Goal: Task Accomplishment & Management: Complete application form

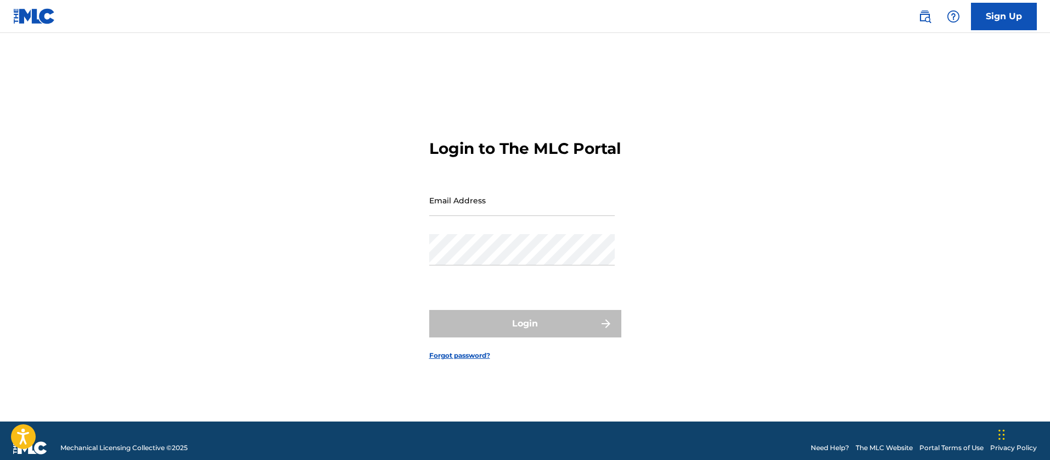
click at [1004, 14] on link "Sign Up" at bounding box center [1004, 16] width 66 height 27
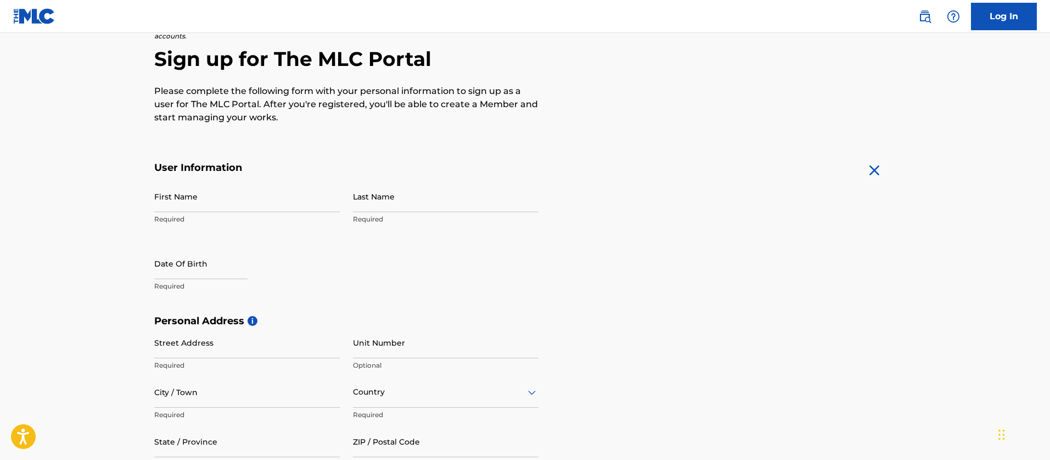
scroll to position [104, 0]
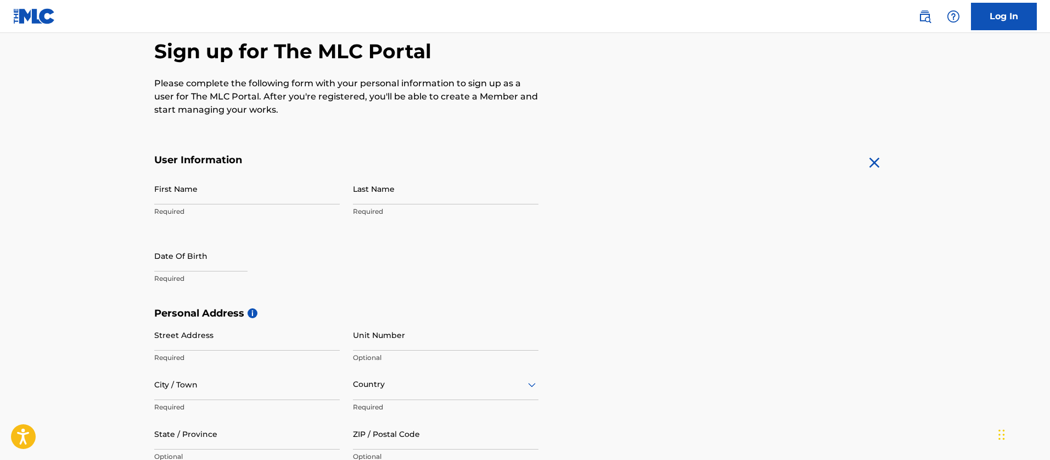
click at [280, 198] on input "First Name" at bounding box center [247, 188] width 186 height 31
type input "[PERSON_NAME]"
type input "[STREET_ADDRESS][PERSON_NAME]"
type input "[GEOGRAPHIC_DATA]"
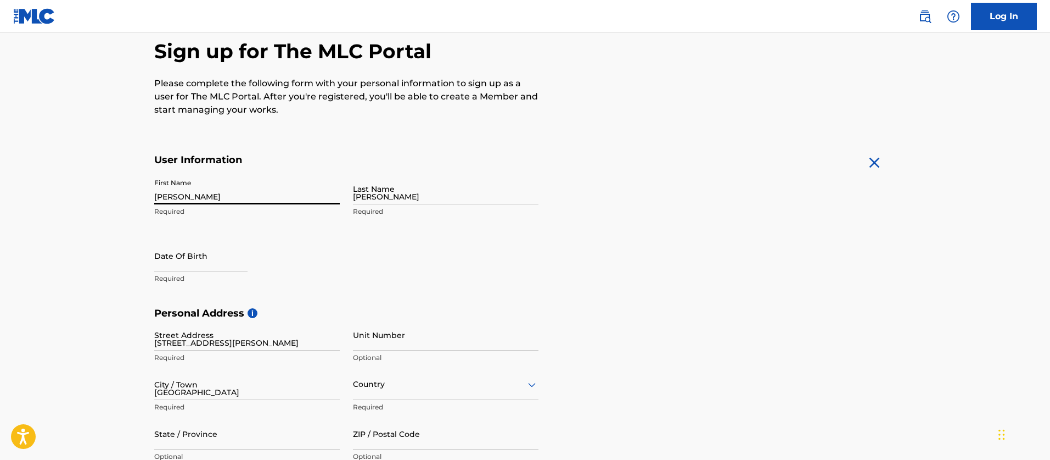
type input "[GEOGRAPHIC_DATA]"
type input "[US_STATE]"
type input "37921-1217"
type input "865"
type input "3069226"
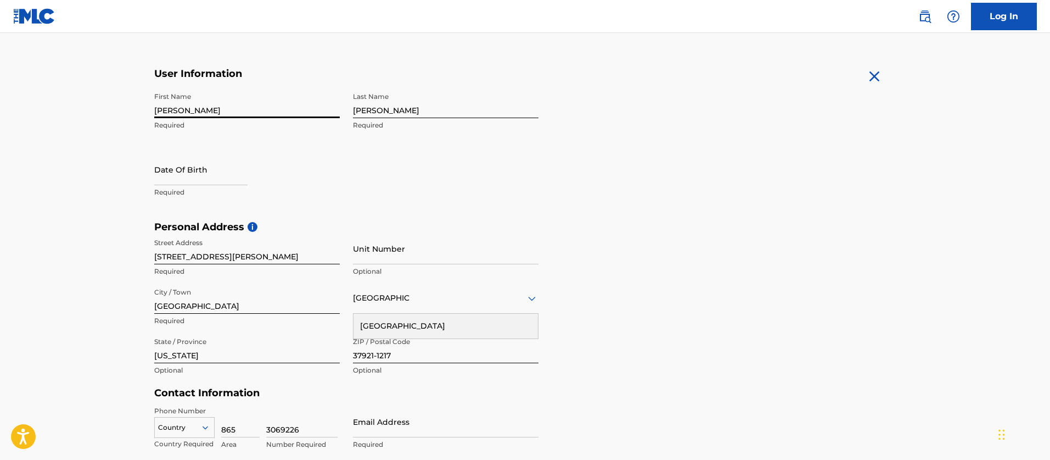
scroll to position [204, 0]
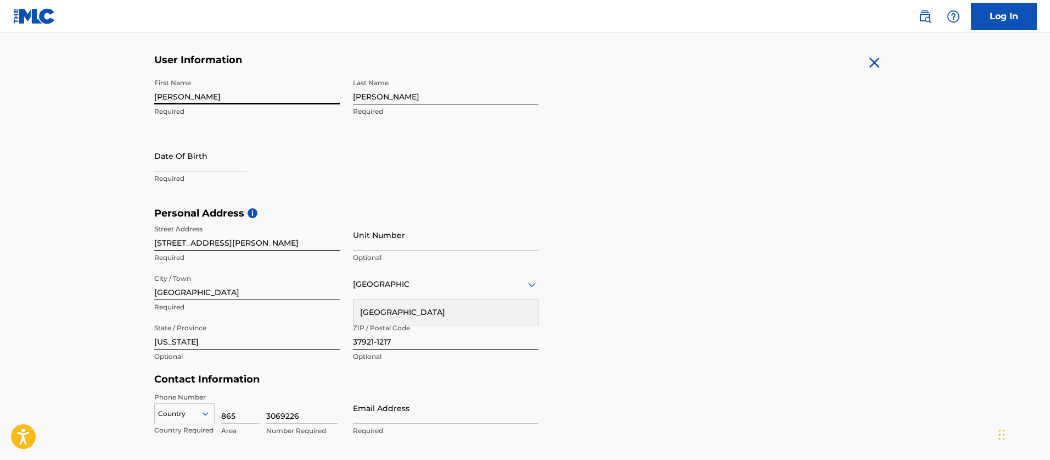
click at [187, 160] on input "text" at bounding box center [200, 155] width 93 height 31
select select "7"
select select "2025"
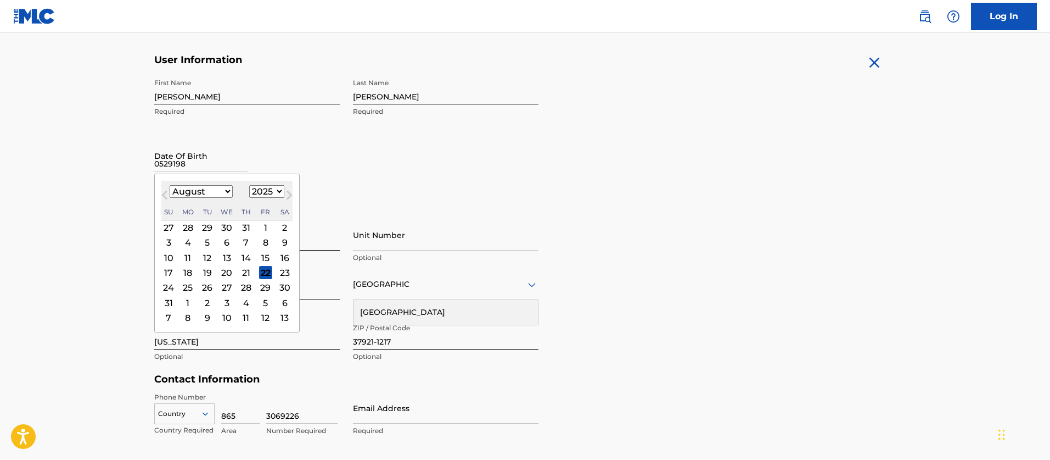
type input "05291985"
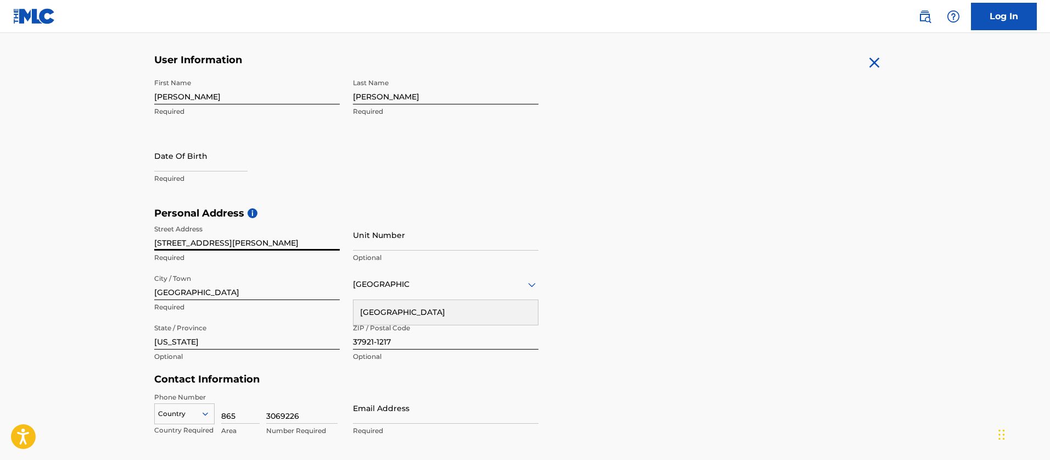
click at [183, 165] on input "text" at bounding box center [200, 155] width 93 height 31
select select "7"
select select "2025"
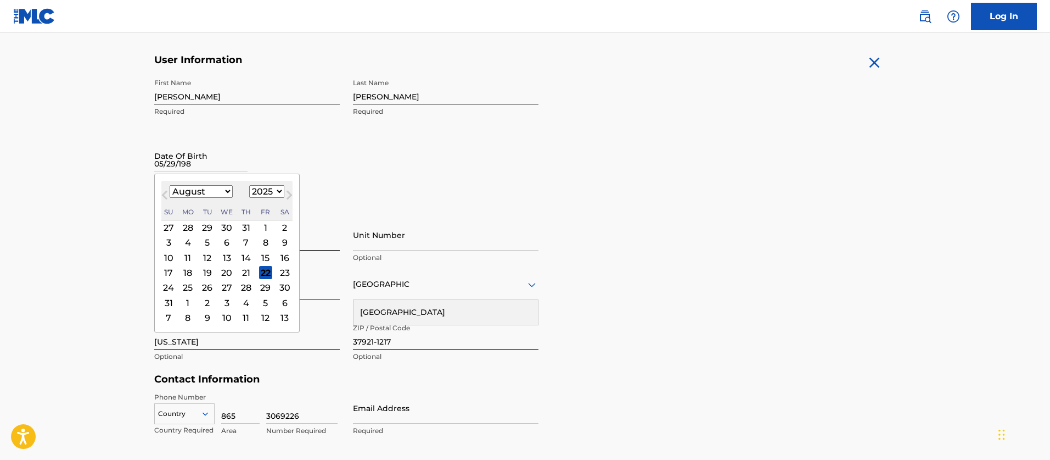
type input "05/29/1985"
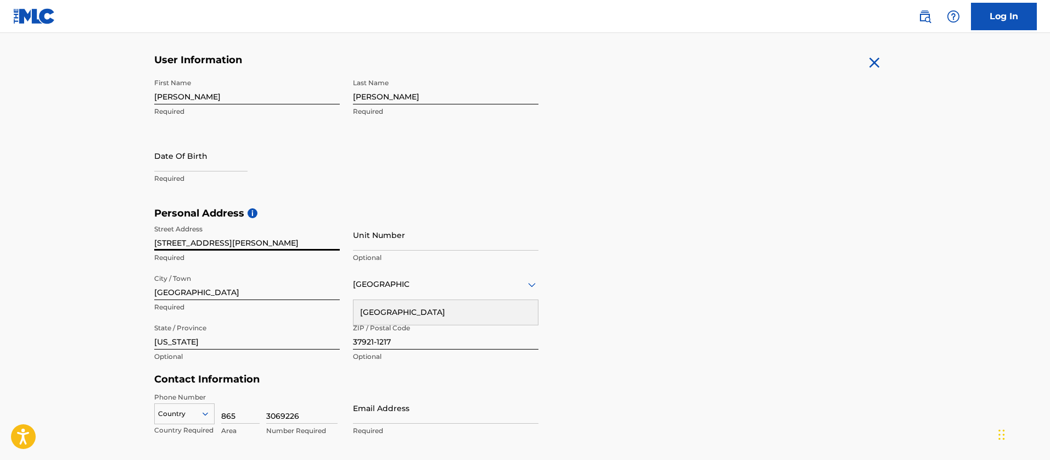
click at [200, 166] on input "text" at bounding box center [200, 155] width 93 height 31
select select "7"
select select "2025"
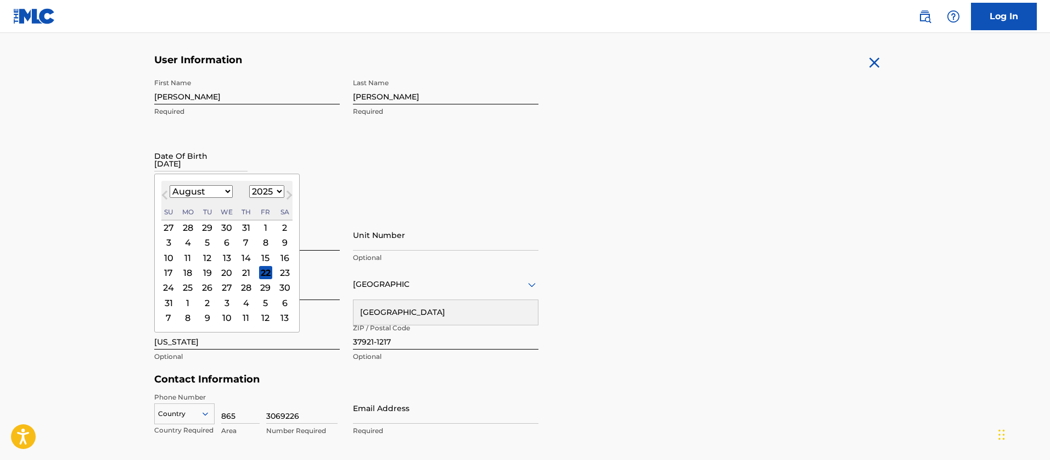
click at [204, 179] on div "Previous Month Next Month August 2025 January February March April May June Jul…" at bounding box center [227, 253] width 146 height 159
click at [208, 170] on input "05/29/1985" at bounding box center [200, 155] width 93 height 31
click at [210, 166] on input "05/29/1985" at bounding box center [200, 155] width 93 height 31
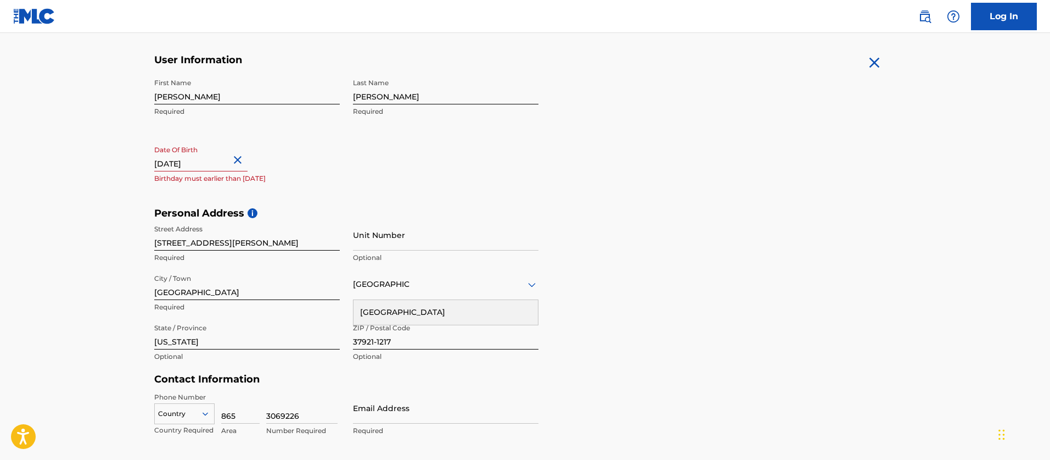
drag, startPoint x: 220, startPoint y: 163, endPoint x: 109, endPoint y: 155, distance: 111.2
click at [120, 158] on main "The MLC uses identity verification before a user is registered to comply with K…" at bounding box center [525, 215] width 1050 height 773
type input "May 29, 1985"
click at [287, 236] on input "[STREET_ADDRESS][PERSON_NAME]" at bounding box center [247, 234] width 186 height 31
click at [399, 239] on input "Unit Number" at bounding box center [446, 234] width 186 height 31
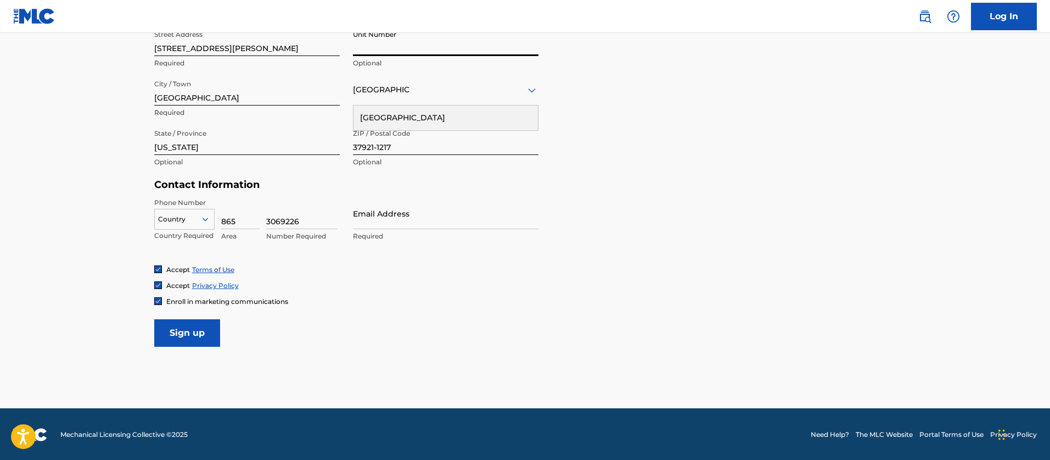
scroll to position [399, 0]
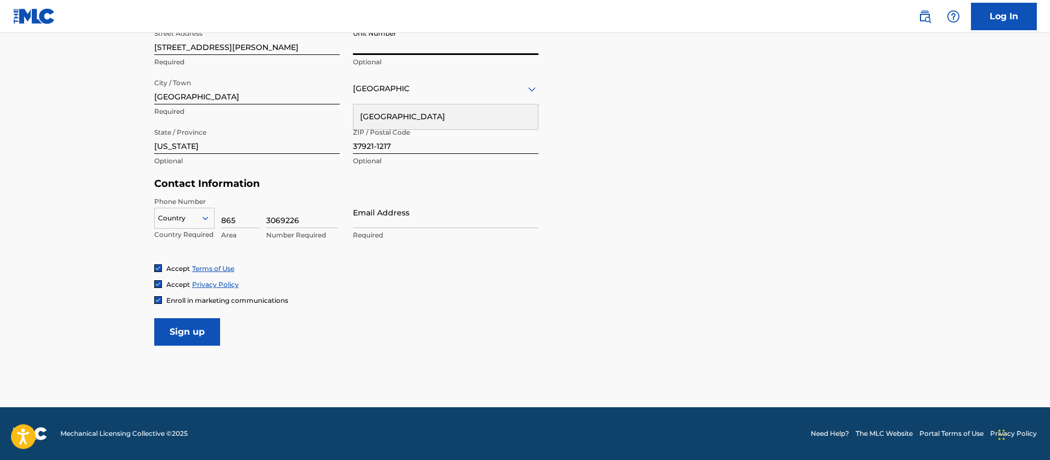
click at [372, 216] on input "Email Address" at bounding box center [446, 212] width 186 height 31
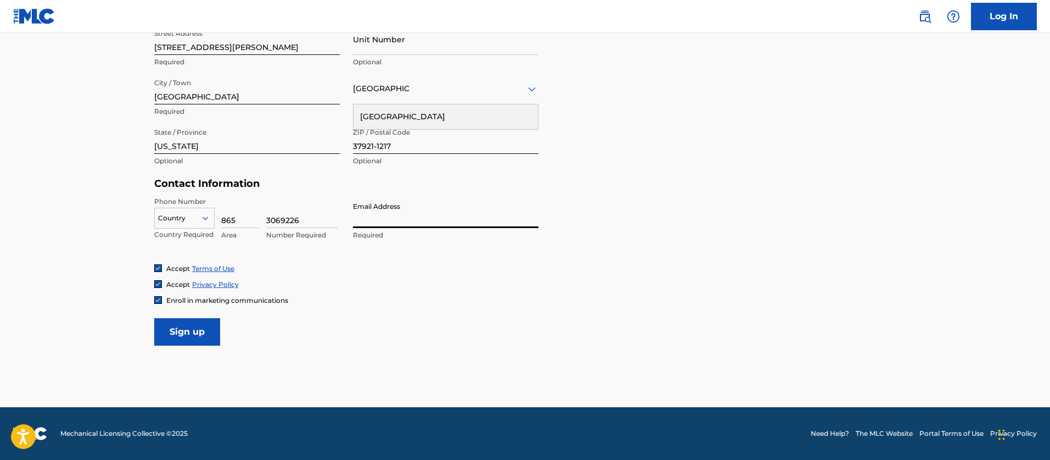
type input "[EMAIL_ADDRESS][DOMAIN_NAME]"
click at [180, 328] on input "Sign up" at bounding box center [187, 331] width 66 height 27
click at [173, 220] on div at bounding box center [184, 218] width 59 height 12
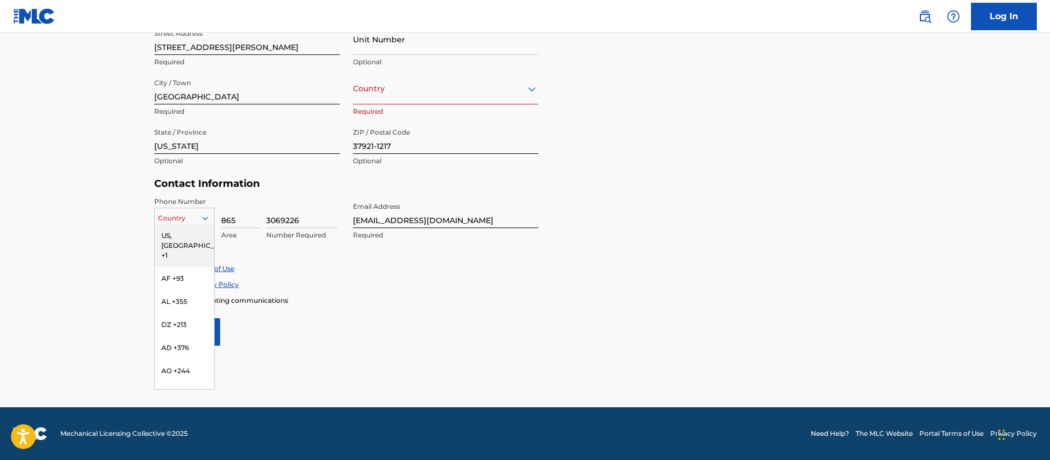
click at [197, 239] on div "US, [GEOGRAPHIC_DATA] +1" at bounding box center [184, 245] width 59 height 43
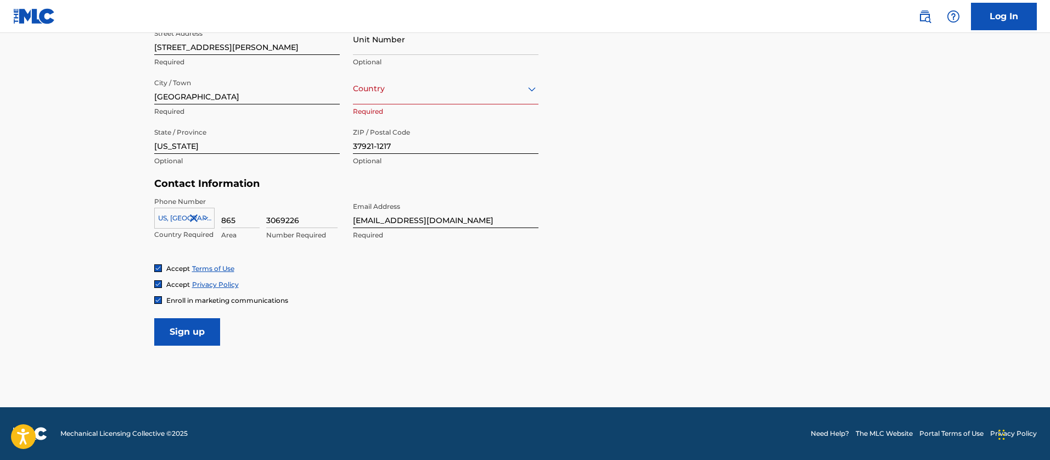
drag, startPoint x: 189, startPoint y: 328, endPoint x: 205, endPoint y: 327, distance: 16.0
click at [189, 328] on input "Sign up" at bounding box center [187, 331] width 66 height 27
click at [460, 97] on div "Country" at bounding box center [446, 88] width 186 height 31
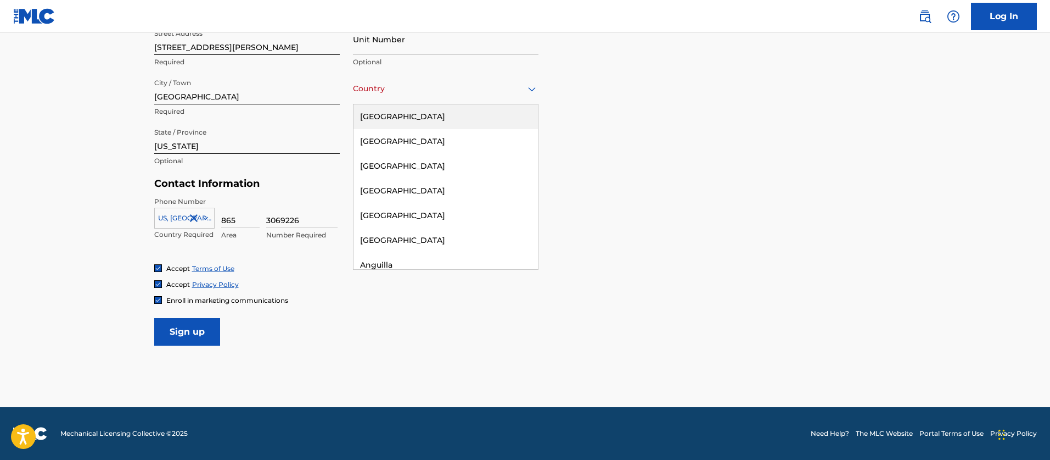
click at [438, 120] on div "[GEOGRAPHIC_DATA]" at bounding box center [446, 116] width 185 height 25
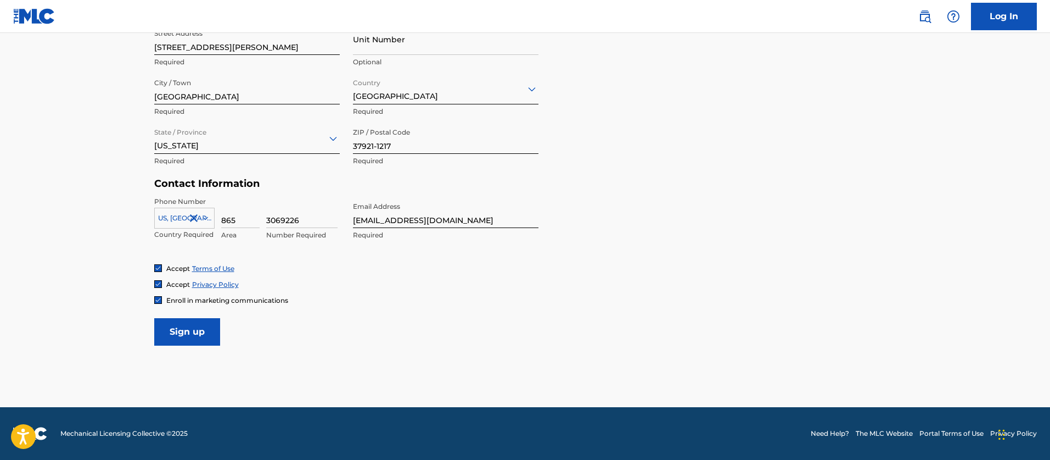
click at [195, 323] on input "Sign up" at bounding box center [187, 331] width 66 height 27
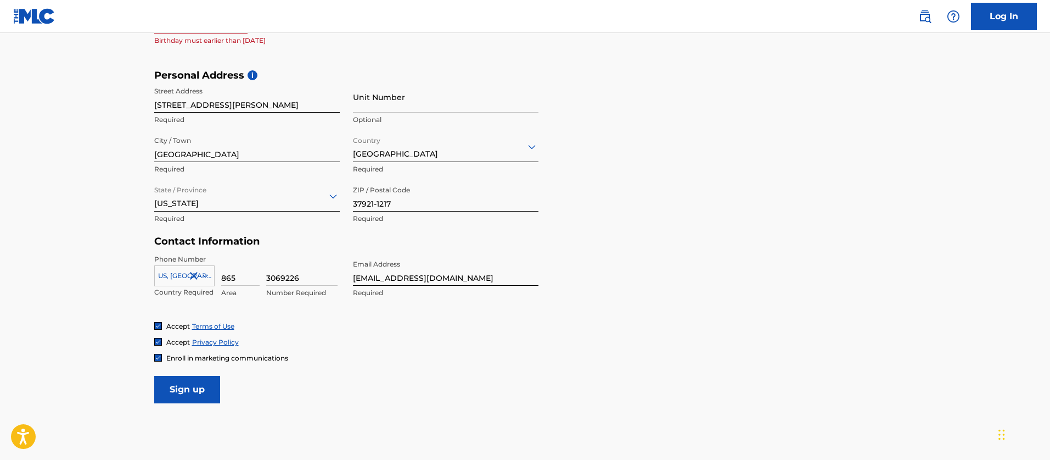
scroll to position [148, 0]
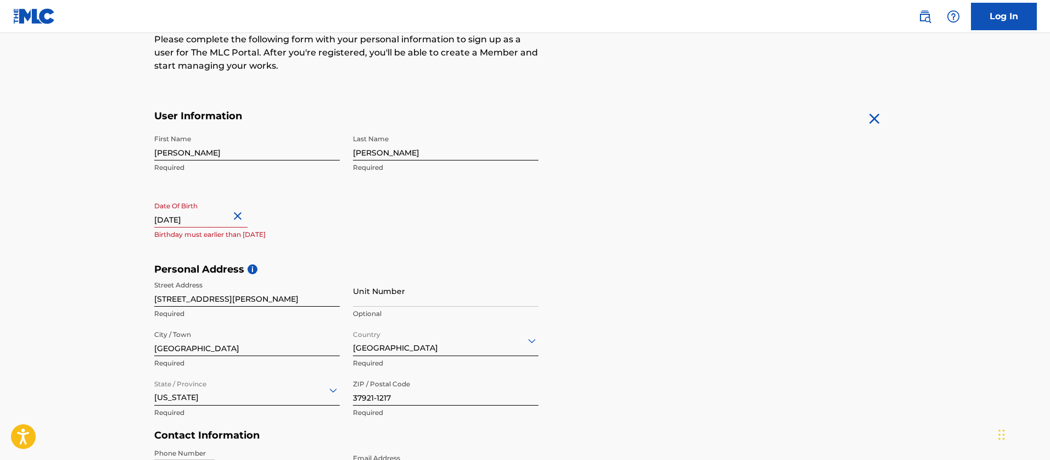
click at [210, 226] on input "May 29, 1985" at bounding box center [200, 211] width 93 height 31
select select "7"
select select "2025"
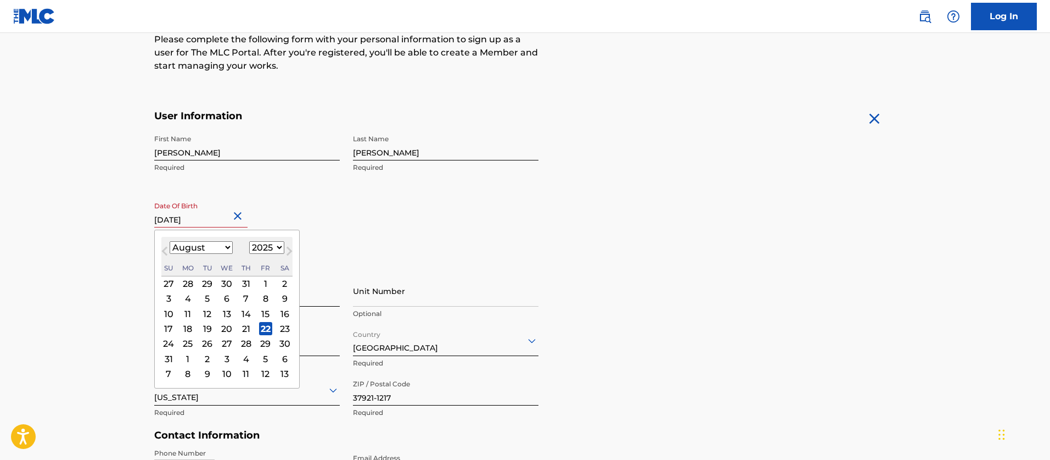
click at [166, 253] on span "Previous Month" at bounding box center [166, 252] width 0 height 16
select select "3"
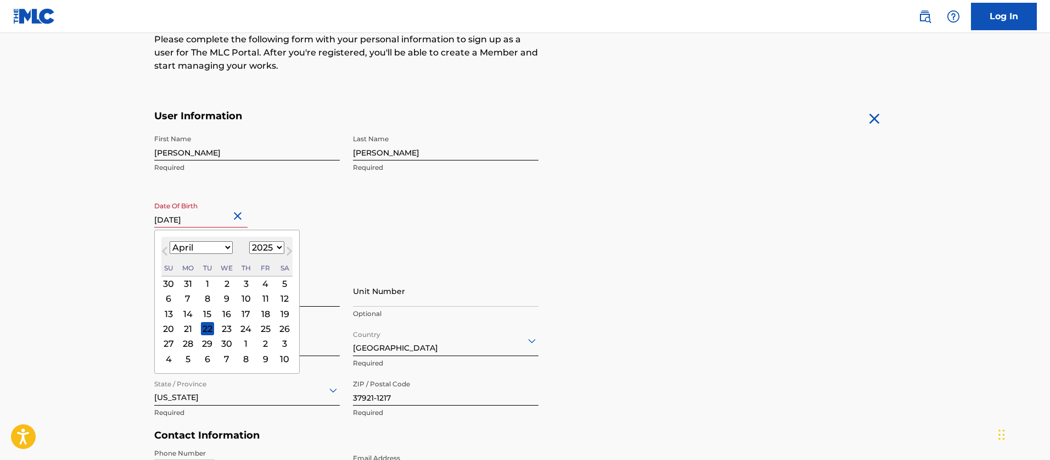
click at [266, 253] on select "1899 1900 1901 1902 1903 1904 1905 1906 1907 1908 1909 1910 1911 1912 1913 1914…" at bounding box center [266, 247] width 35 height 13
select select "1985"
click at [249, 241] on select "1899 1900 1901 1902 1903 1904 1905 1906 1907 1908 1909 1910 1911 1912 1913 1914…" at bounding box center [266, 247] width 35 height 13
click at [219, 248] on select "January February March April May June July August September October November De…" at bounding box center [201, 247] width 63 height 13
select select "4"
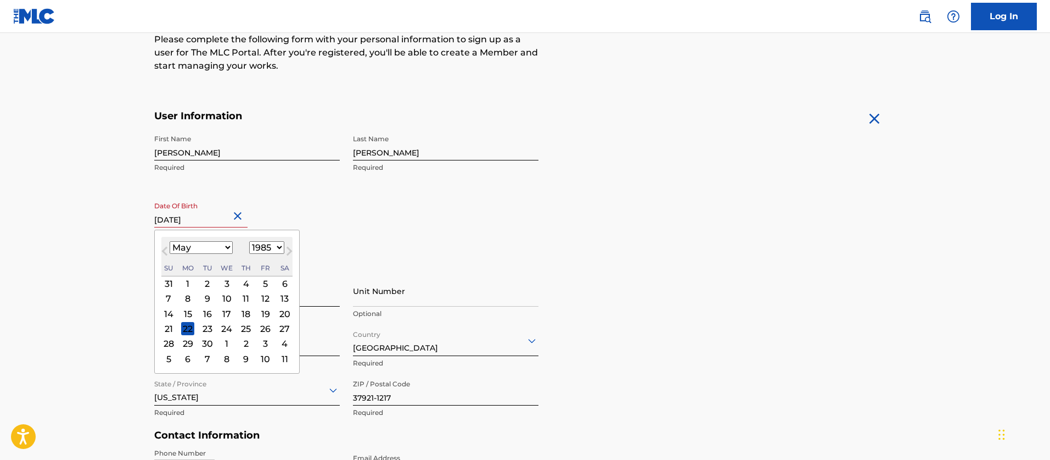
click at [170, 241] on select "January February March April May June July August September October November De…" at bounding box center [201, 247] width 63 height 13
click at [225, 346] on div "29" at bounding box center [226, 343] width 13 height 13
type input "[DATE]"
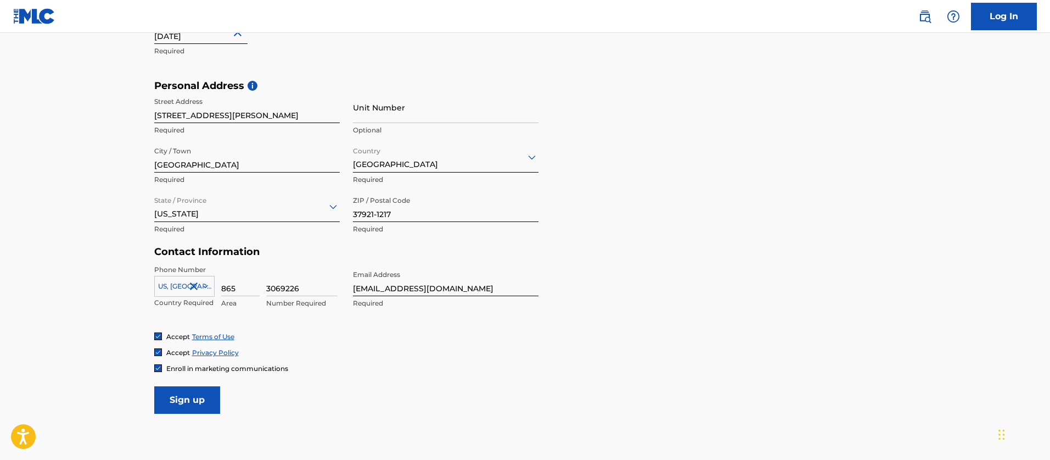
scroll to position [399, 0]
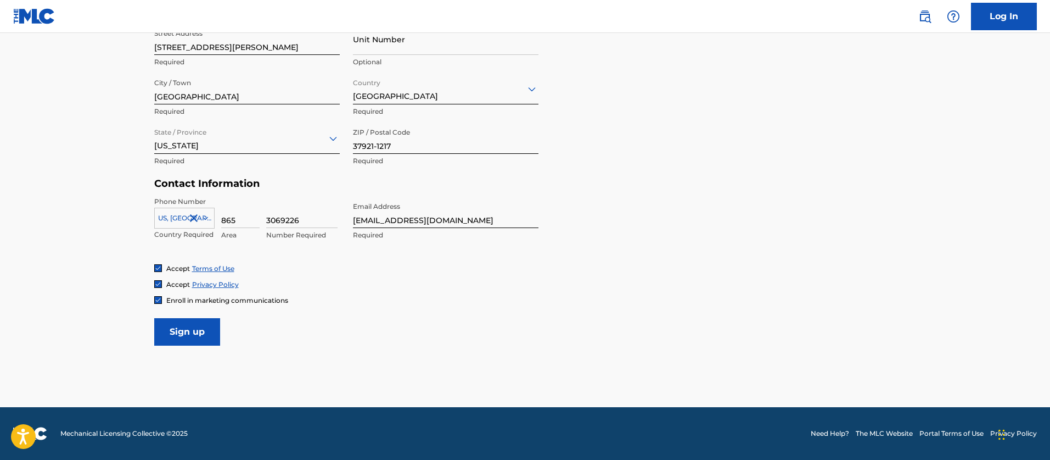
click at [204, 340] on input "Sign up" at bounding box center [187, 331] width 66 height 27
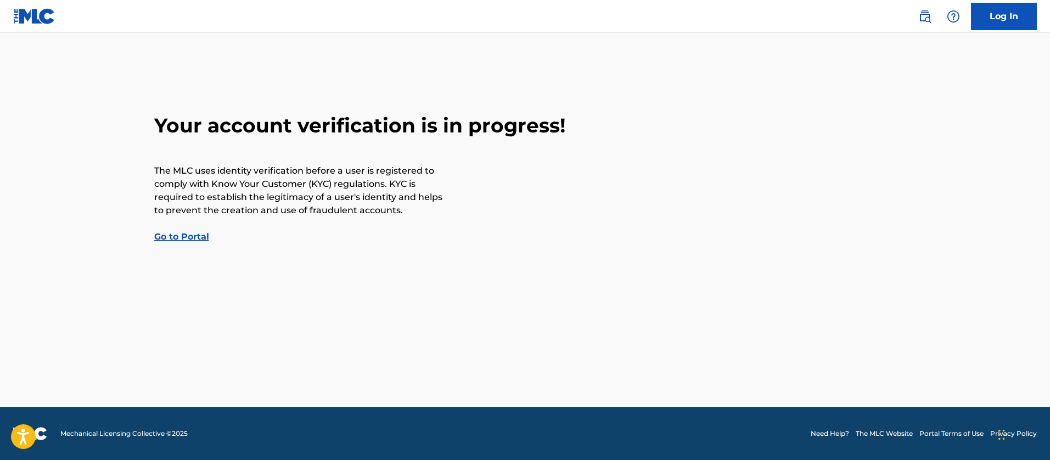
click at [202, 239] on link "Go to Portal" at bounding box center [181, 236] width 55 height 10
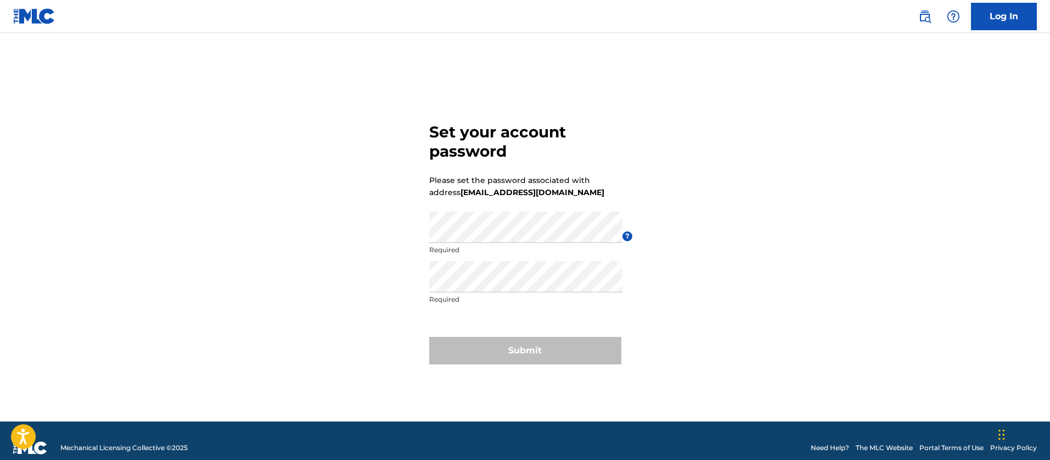
click at [526, 243] on div "Password Required" at bounding box center [525, 235] width 193 height 49
click at [389, 225] on div "Set your account password Please set the password associated with address [EMAI…" at bounding box center [525, 240] width 769 height 361
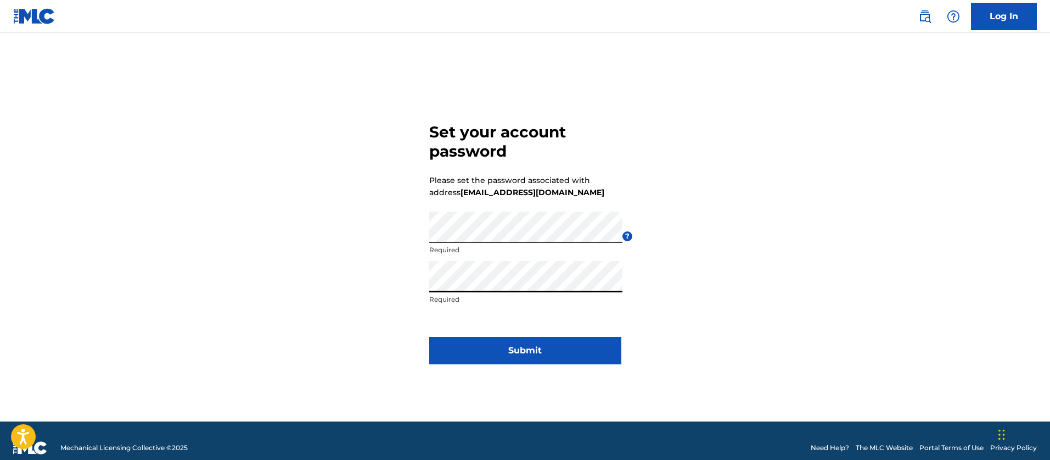
click at [541, 349] on button "Submit" at bounding box center [525, 350] width 192 height 27
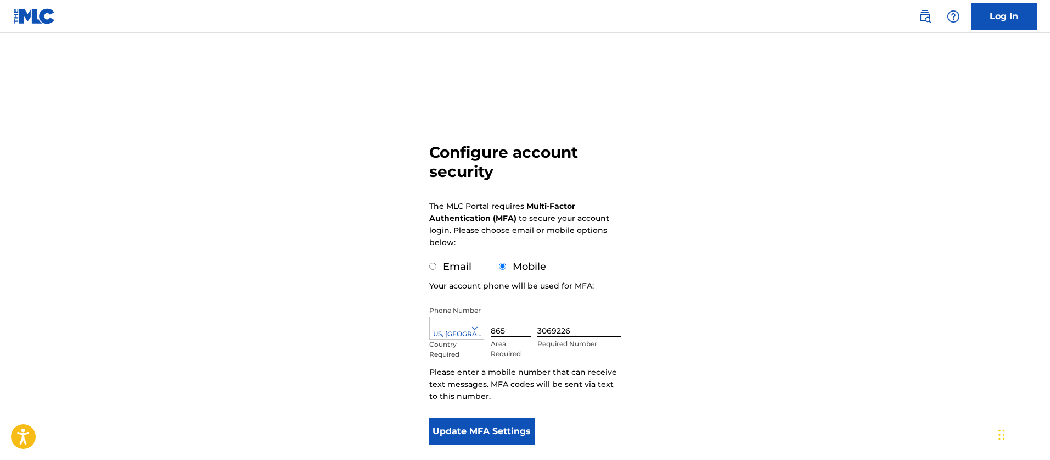
click at [506, 438] on button "Update MFA Settings" at bounding box center [482, 430] width 106 height 27
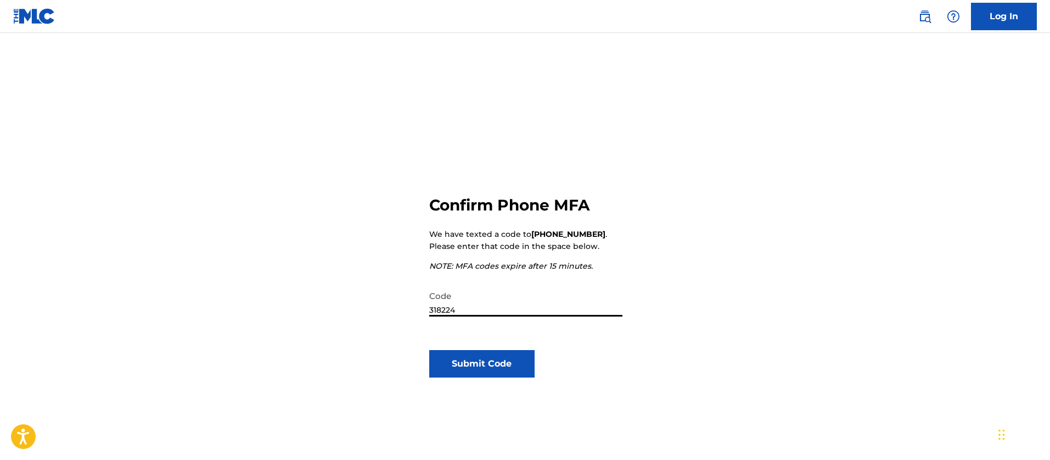
type input "318224"
click at [522, 360] on button "Submit Code" at bounding box center [482, 363] width 106 height 27
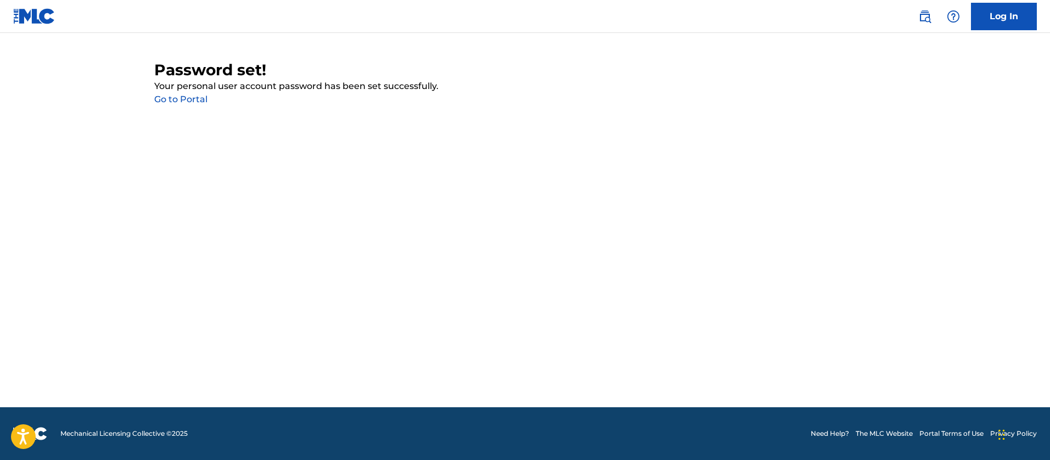
click at [195, 94] on link "Go to Portal" at bounding box center [180, 99] width 53 height 10
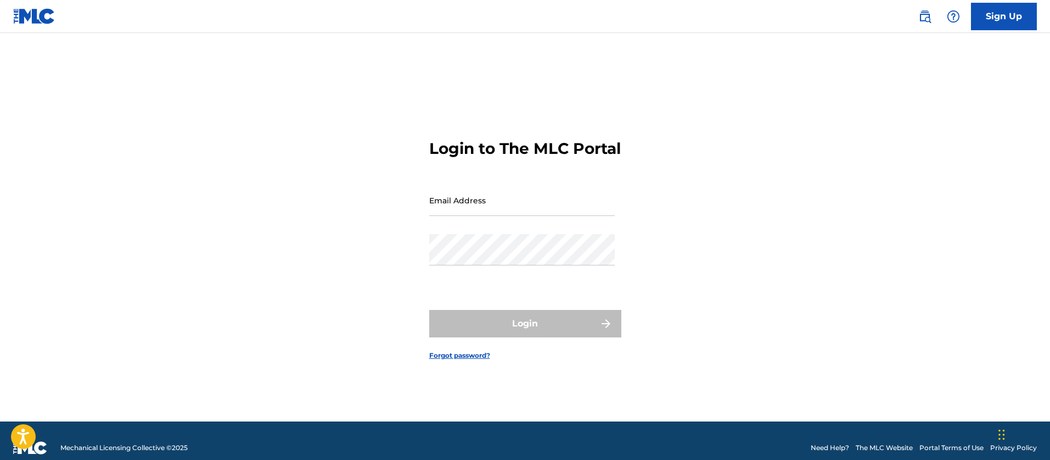
click at [543, 214] on input "Email Address" at bounding box center [522, 200] width 186 height 31
type input "[EMAIL_ADDRESS][DOMAIN_NAME]"
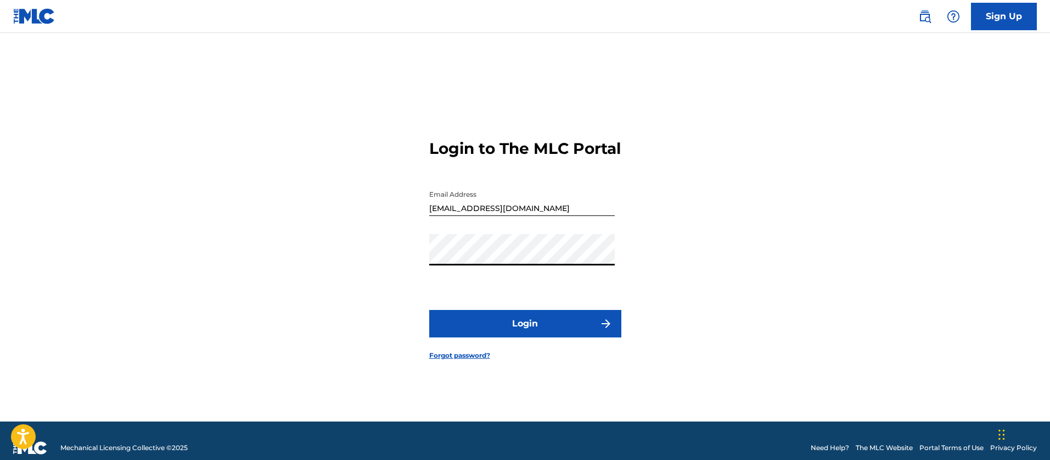
click at [429, 310] on button "Login" at bounding box center [525, 323] width 192 height 27
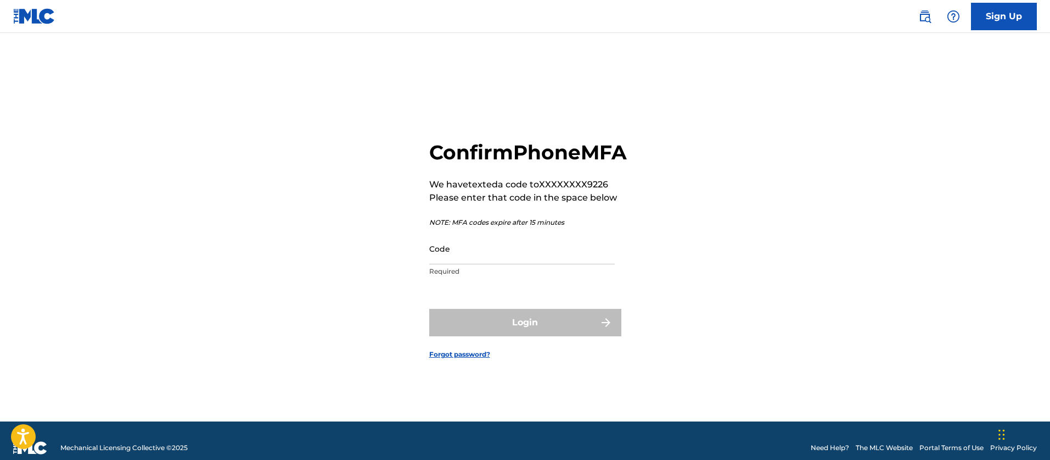
click at [539, 253] on input "Code" at bounding box center [522, 248] width 186 height 31
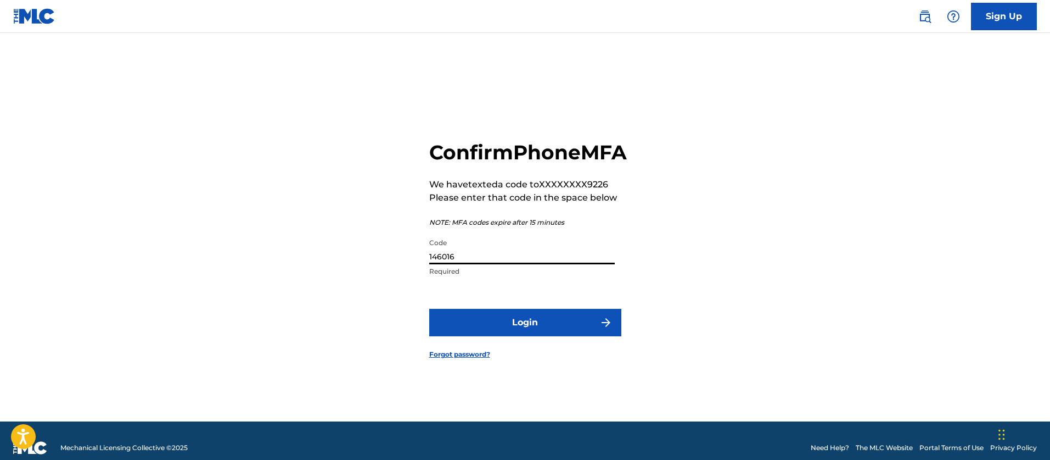
type input "146016"
click at [555, 336] on button "Login" at bounding box center [525, 322] width 192 height 27
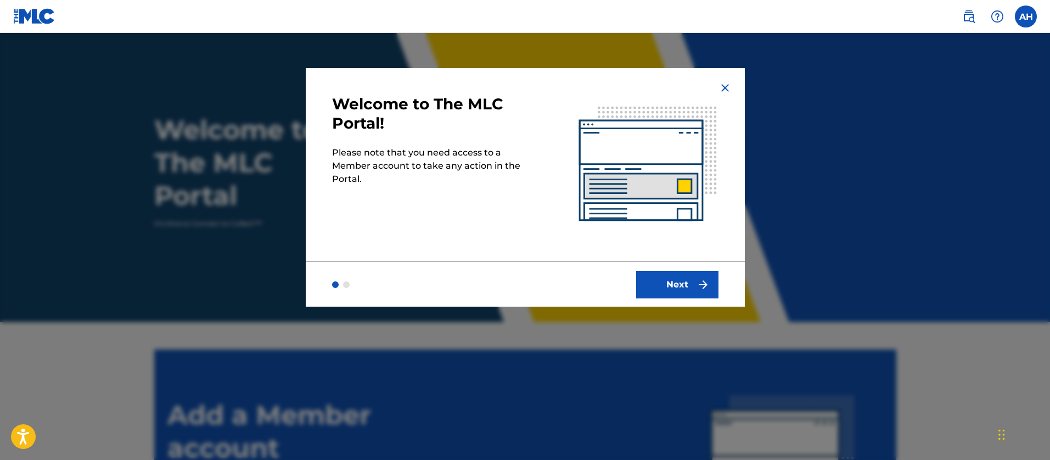
click at [686, 287] on button "Next" at bounding box center [677, 284] width 82 height 27
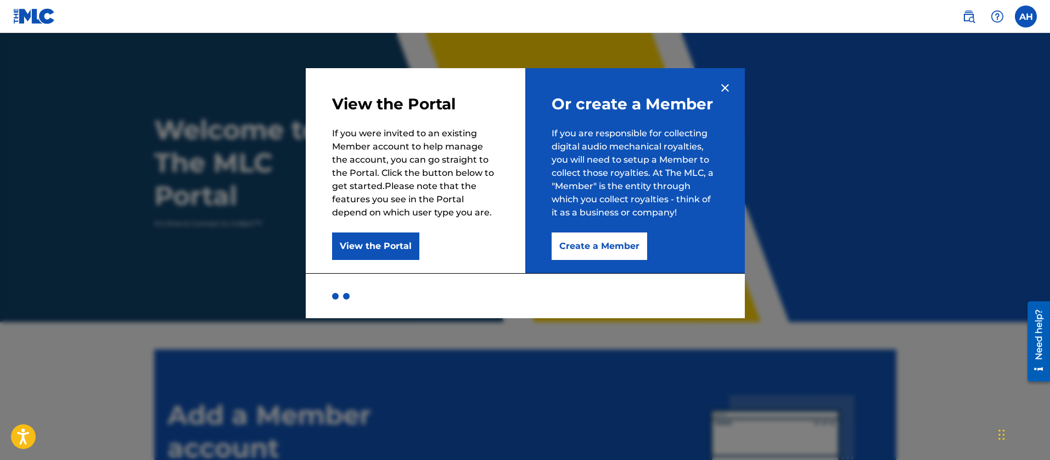
click at [387, 250] on button "View the Portal" at bounding box center [375, 245] width 87 height 27
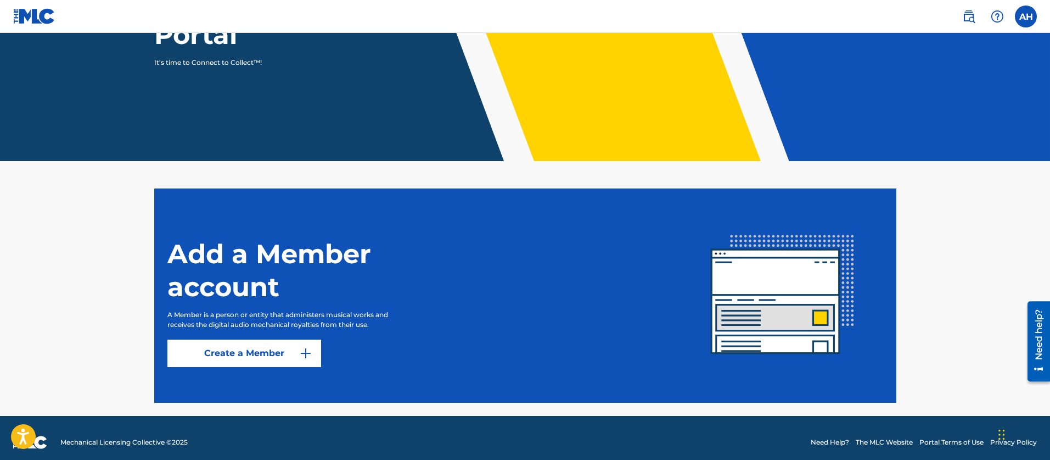
scroll to position [170, 0]
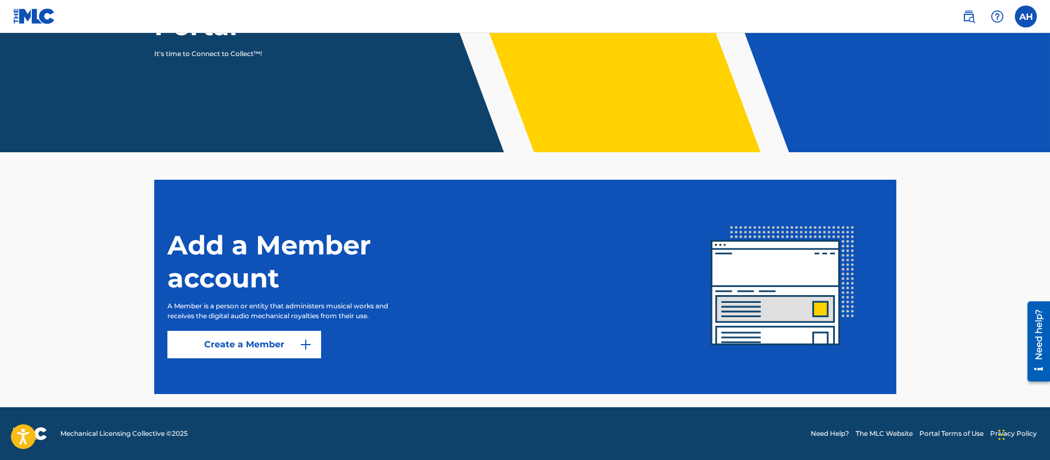
click at [276, 346] on link "Create a Member" at bounding box center [244, 344] width 154 height 27
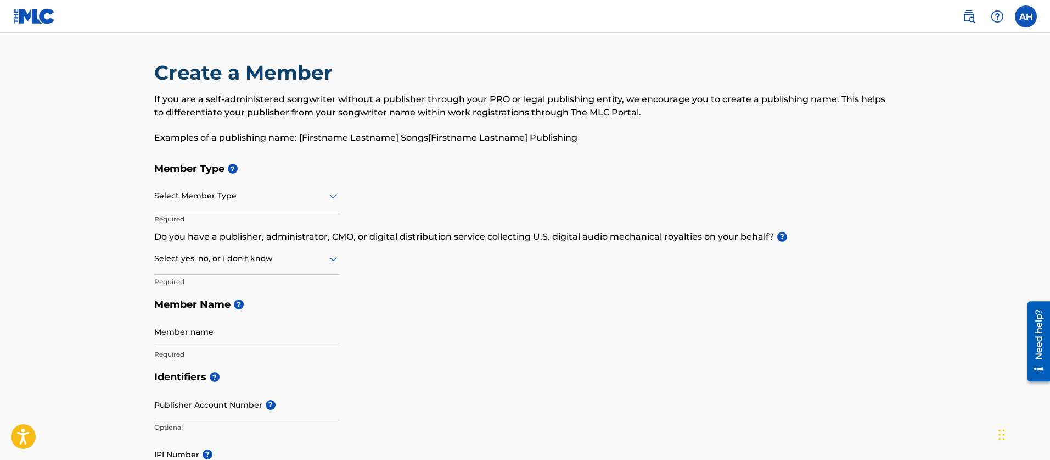
click at [309, 207] on div "Select Member Type" at bounding box center [247, 196] width 186 height 31
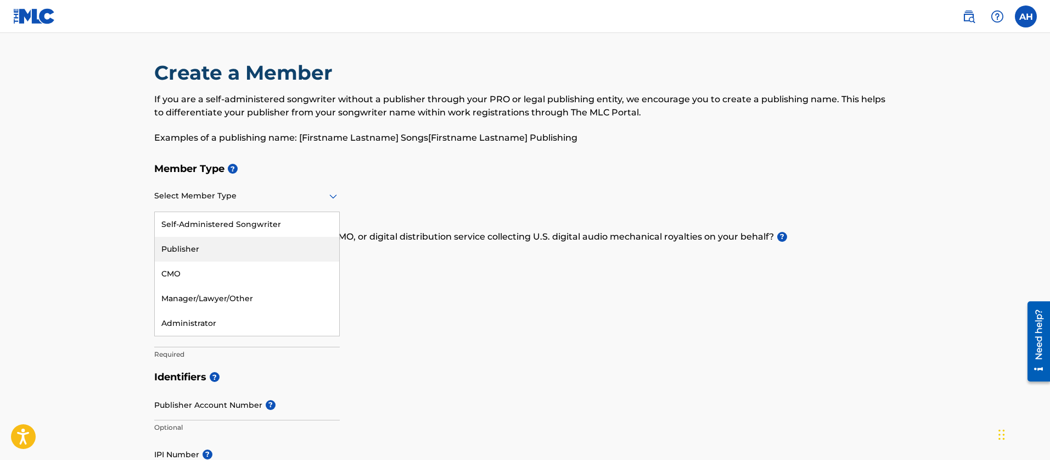
click at [246, 245] on div "Publisher" at bounding box center [247, 249] width 185 height 25
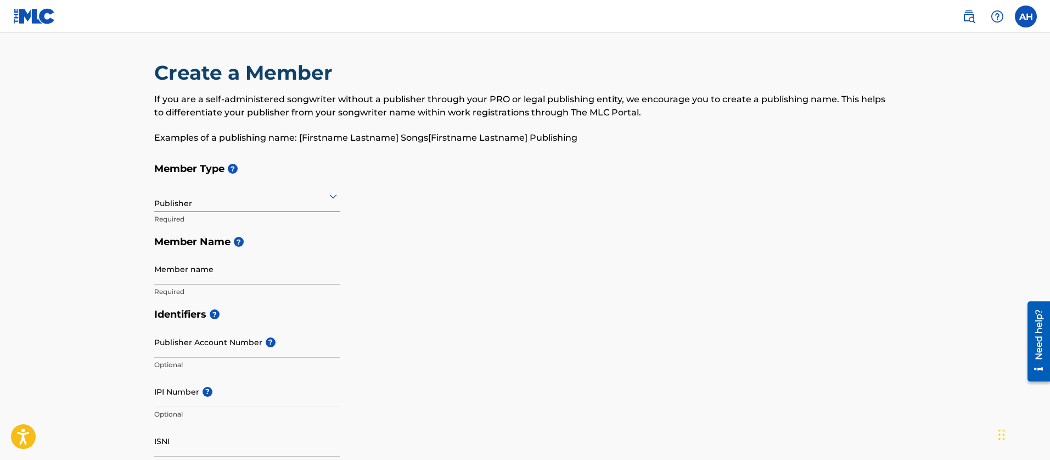
click at [258, 278] on input "Member name" at bounding box center [247, 268] width 186 height 31
type input "[PERSON_NAME]"
type input "[STREET_ADDRESS][PERSON_NAME]"
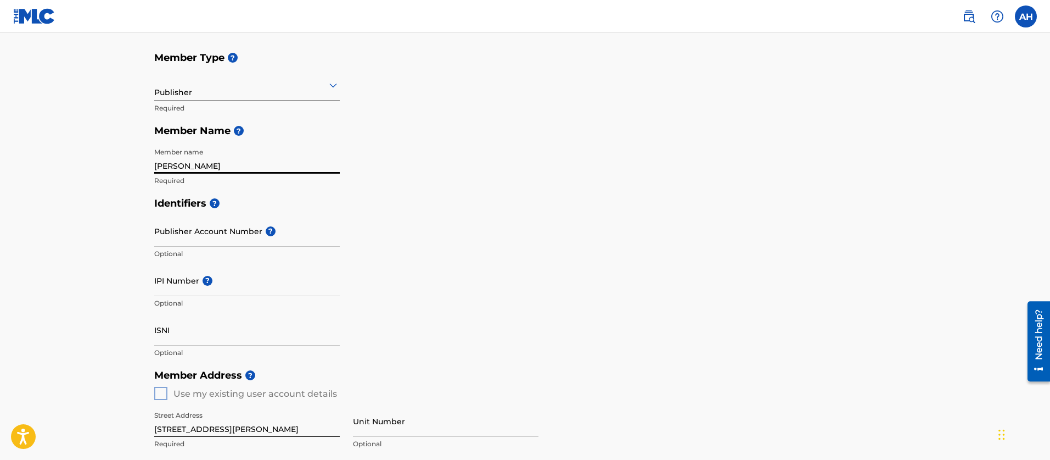
click at [233, 282] on input "IPI Number ?" at bounding box center [247, 280] width 186 height 31
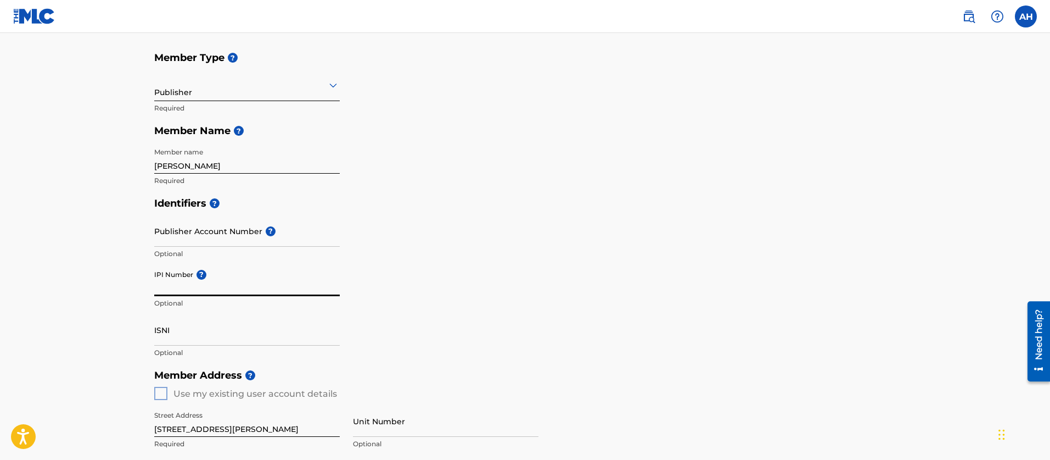
click at [233, 282] on input "IPI Number ?" at bounding box center [247, 280] width 186 height 31
paste input "01176120577"
type input "01176120577"
click at [242, 338] on input "ISNI" at bounding box center [247, 329] width 186 height 31
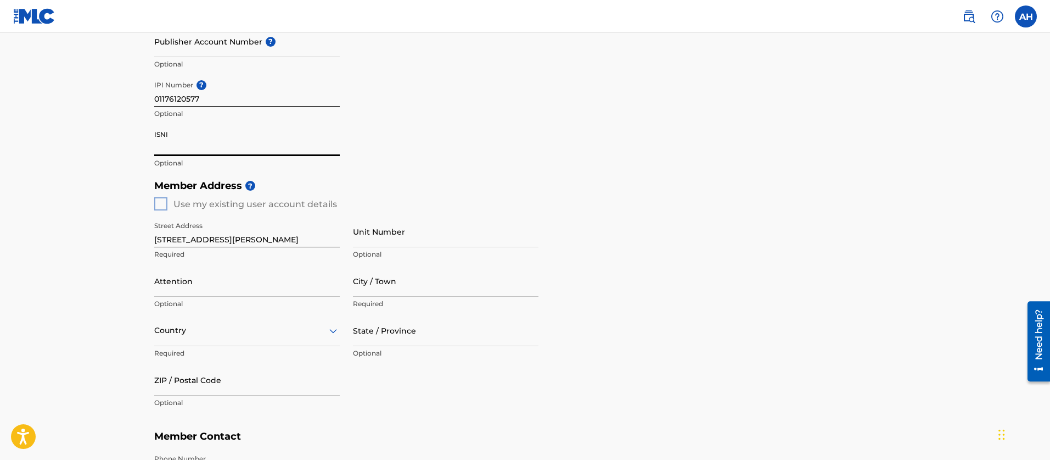
scroll to position [309, 0]
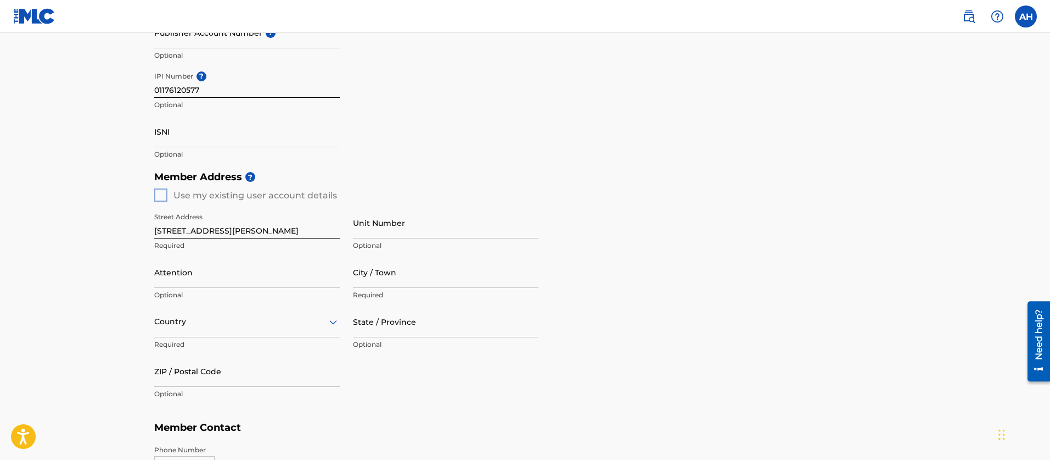
click at [155, 196] on div "Member Address ? Use my existing user account details Street Address [STREET_AD…" at bounding box center [525, 290] width 742 height 251
click at [159, 195] on div "Member Address ? Use my existing user account details Street Address [STREET_AD…" at bounding box center [525, 290] width 742 height 251
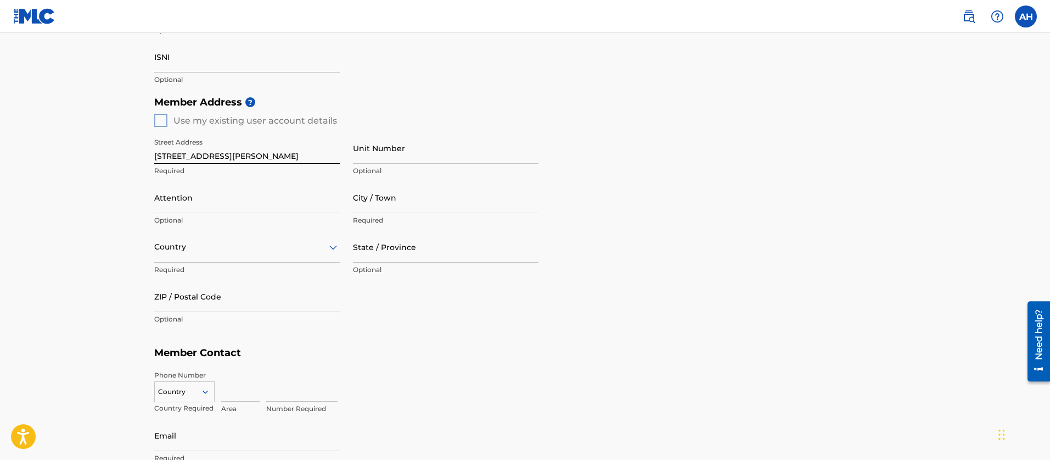
scroll to position [474, 0]
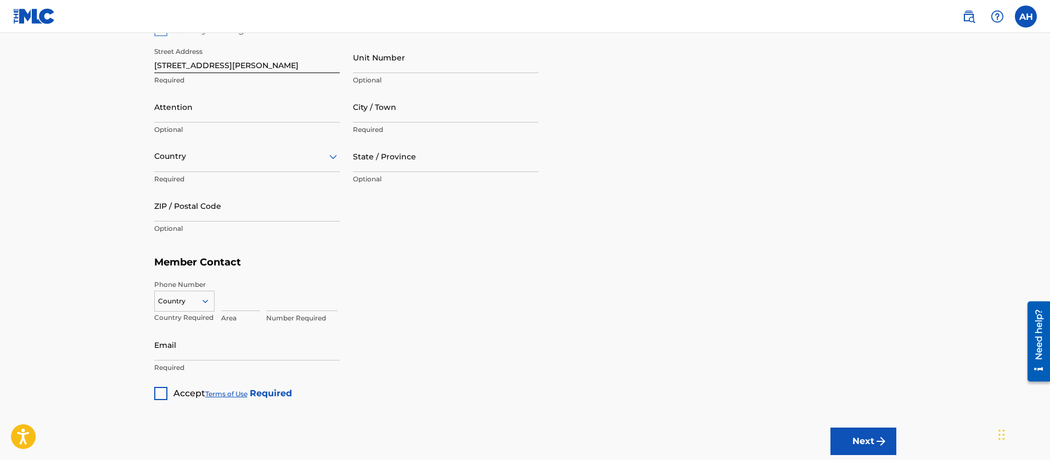
click at [289, 77] on p "Required" at bounding box center [247, 80] width 186 height 10
click at [388, 64] on input "Unit Number" at bounding box center [446, 57] width 186 height 31
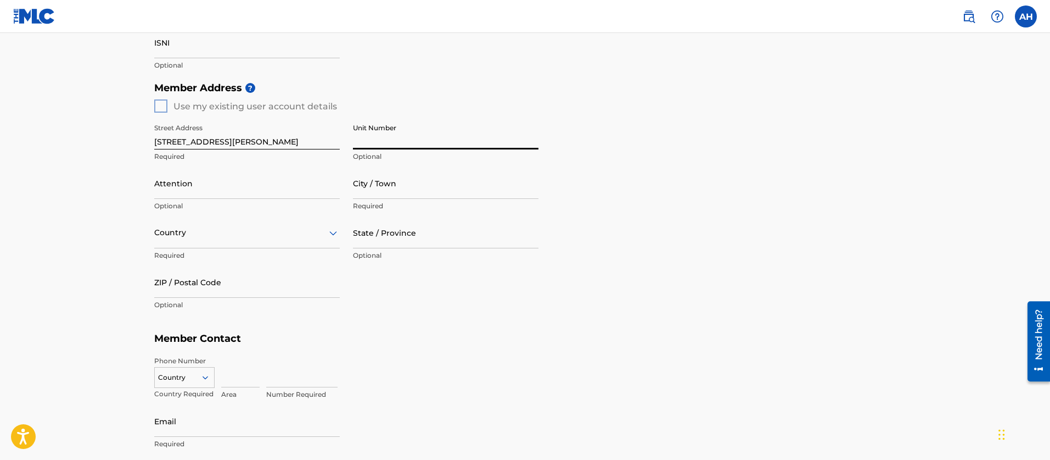
scroll to position [385, 0]
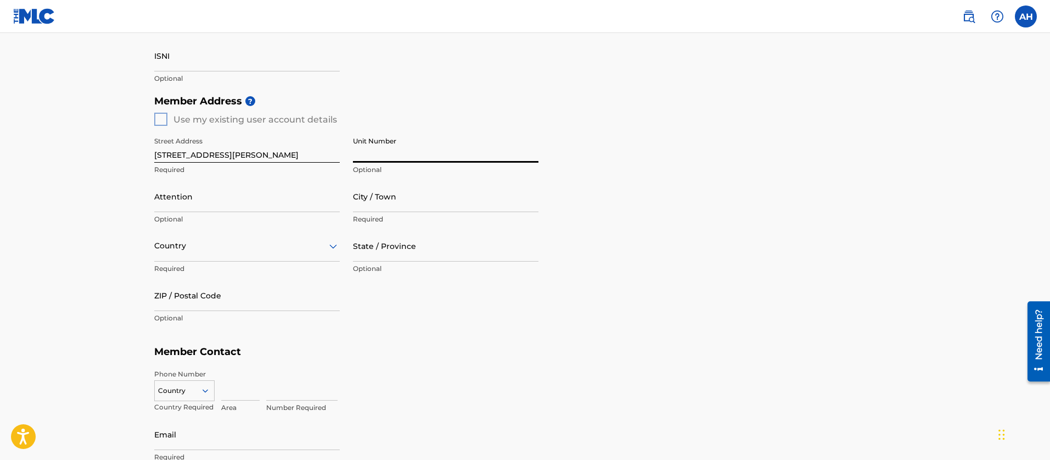
click at [165, 119] on div "Member Address ? Use my existing user account details Street Address [STREET_AD…" at bounding box center [525, 215] width 742 height 251
click at [389, 205] on input "City / Town" at bounding box center [446, 196] width 186 height 31
type input "[GEOGRAPHIC_DATA]"
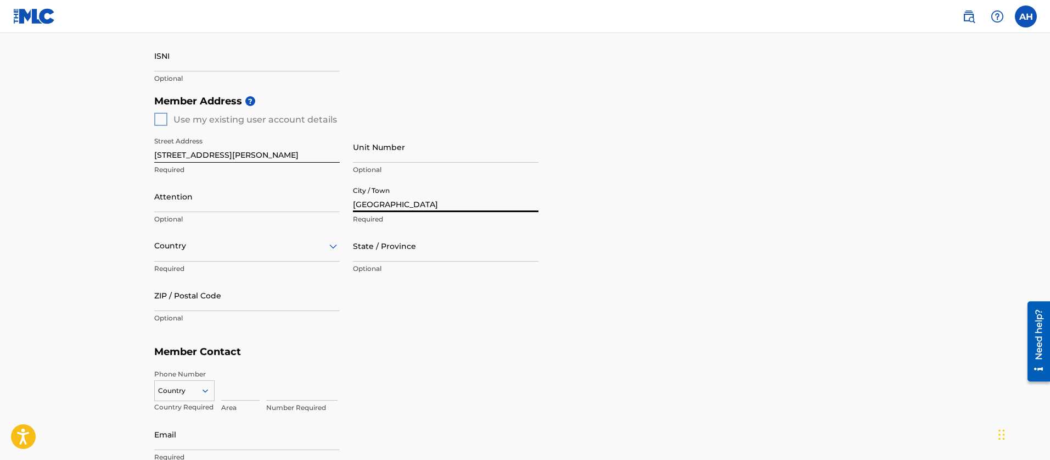
type input "[PERSON_NAME]"
type input "[GEOGRAPHIC_DATA]"
type input "[US_STATE]"
type input "37921-1217"
type input "865"
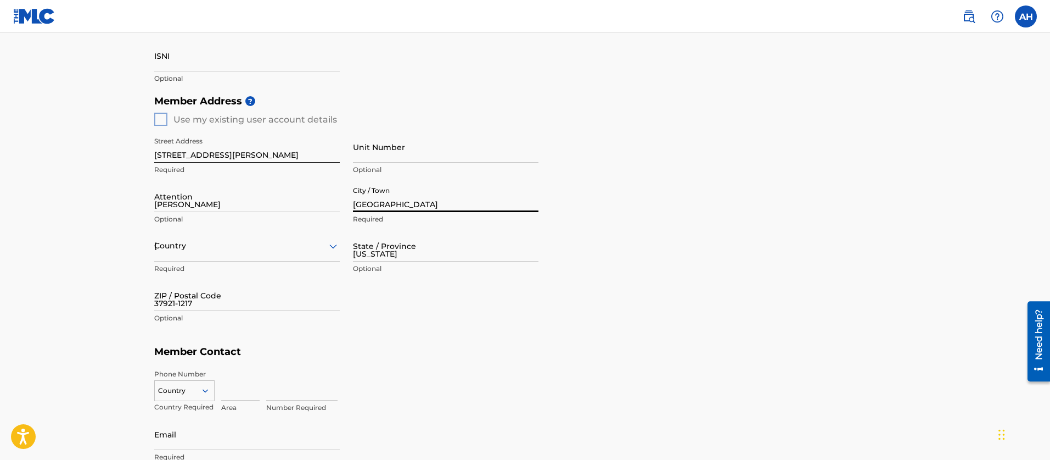
type input "3069226"
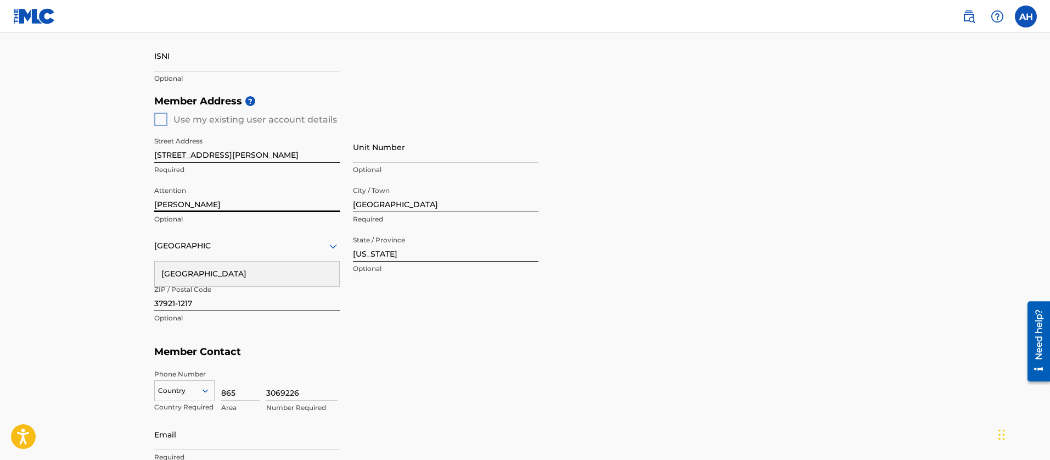
drag, startPoint x: 283, startPoint y: 209, endPoint x: 137, endPoint y: 207, distance: 146.6
click at [149, 208] on div "Create a Member If you are a self-administered songwriter without a publisher t…" at bounding box center [525, 82] width 769 height 814
click at [430, 260] on input "[US_STATE]" at bounding box center [446, 245] width 186 height 31
click at [245, 269] on div "[GEOGRAPHIC_DATA]" at bounding box center [247, 273] width 185 height 25
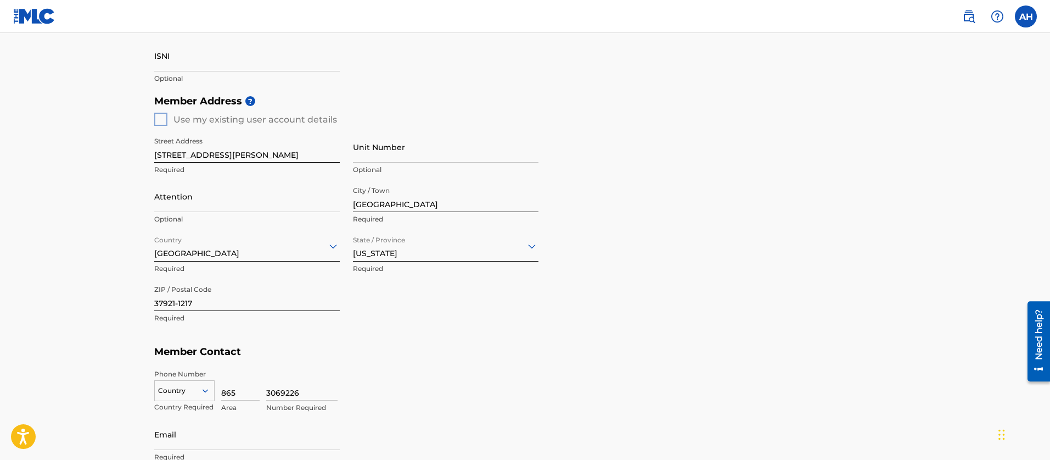
click at [254, 189] on input "Attention" at bounding box center [247, 196] width 186 height 31
type input "[PERSON_NAME]"
type input "[GEOGRAPHIC_DATA]"
type input "[US_STATE]"
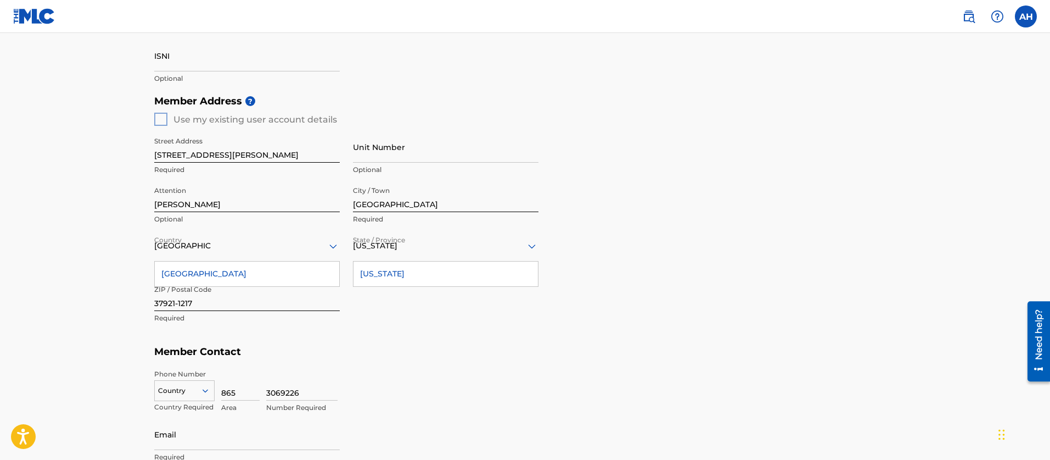
click at [503, 277] on div "[US_STATE]" at bounding box center [446, 273] width 185 height 25
click at [590, 276] on div "Member Address ? Use my existing user account details Street Address [STREET_AD…" at bounding box center [525, 215] width 742 height 251
click at [255, 276] on div "[GEOGRAPHIC_DATA]" at bounding box center [247, 273] width 185 height 25
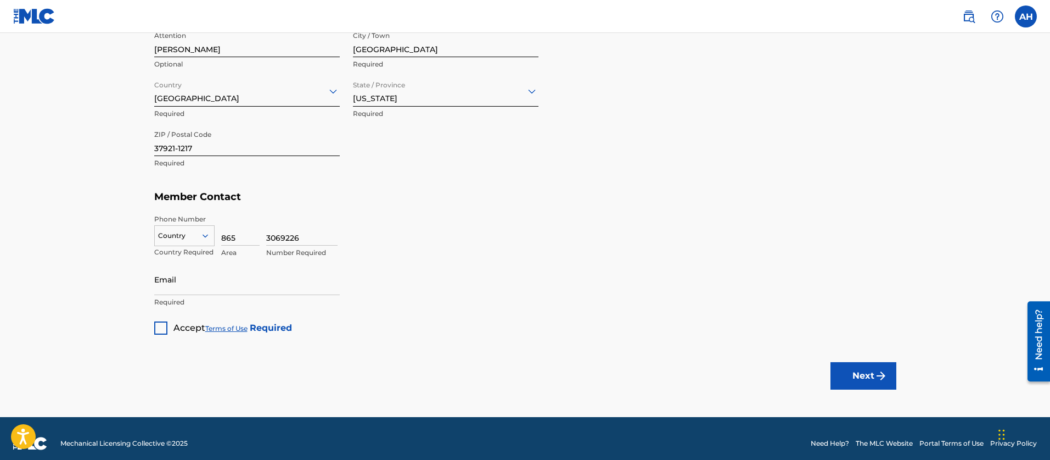
scroll to position [550, 0]
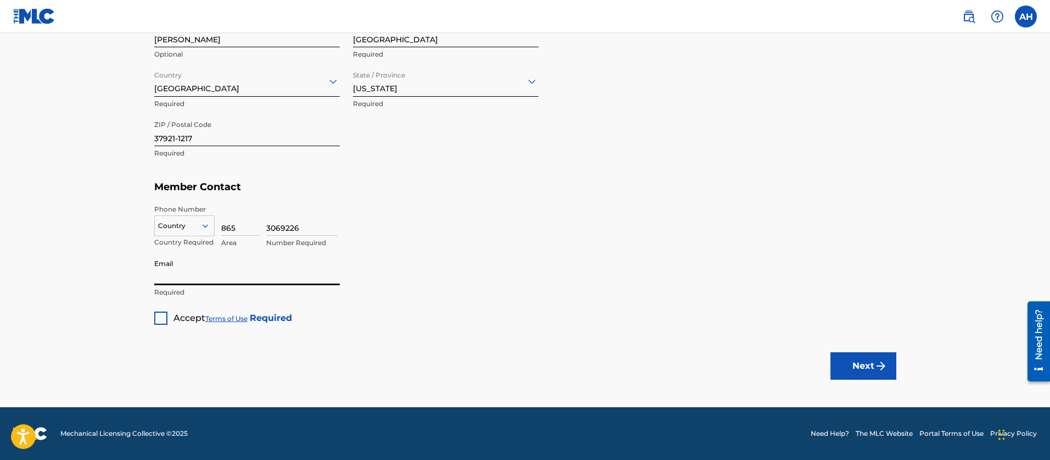
click at [176, 281] on input "Email" at bounding box center [247, 269] width 186 height 31
type input "[EMAIL_ADDRESS][DOMAIN_NAME]"
click at [163, 323] on div at bounding box center [160, 317] width 13 height 13
click at [852, 357] on button "Next" at bounding box center [864, 365] width 66 height 27
click at [203, 220] on div at bounding box center [184, 226] width 59 height 12
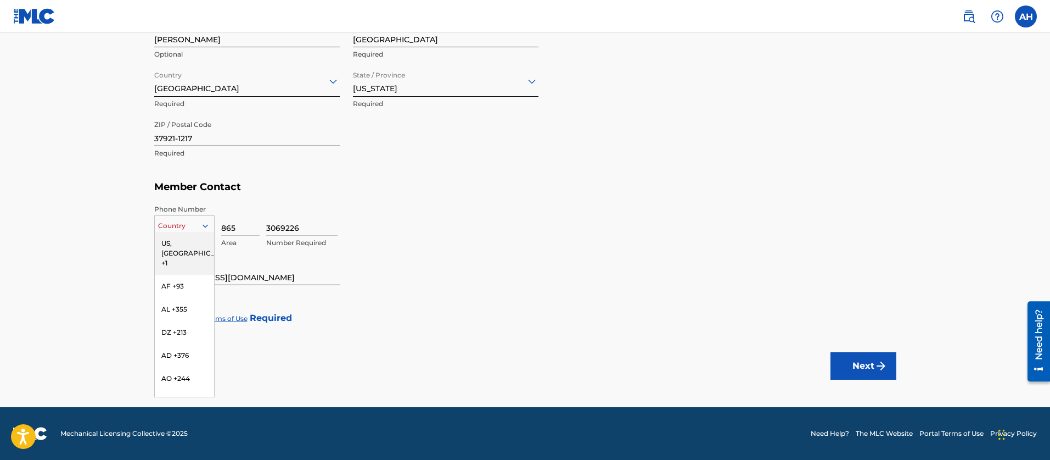
click at [200, 244] on div "US, [GEOGRAPHIC_DATA] +1" at bounding box center [184, 253] width 59 height 43
click at [868, 359] on button "Next" at bounding box center [864, 365] width 66 height 27
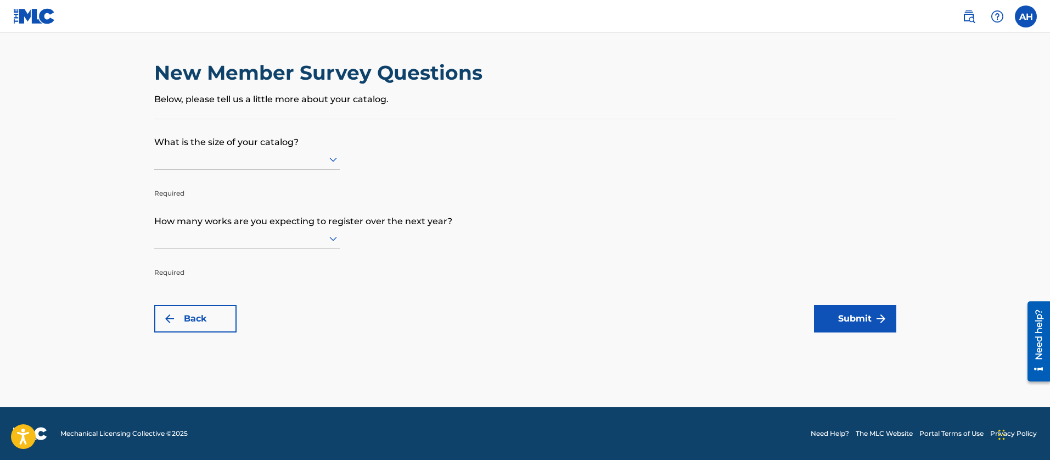
click at [336, 165] on icon at bounding box center [333, 159] width 13 height 13
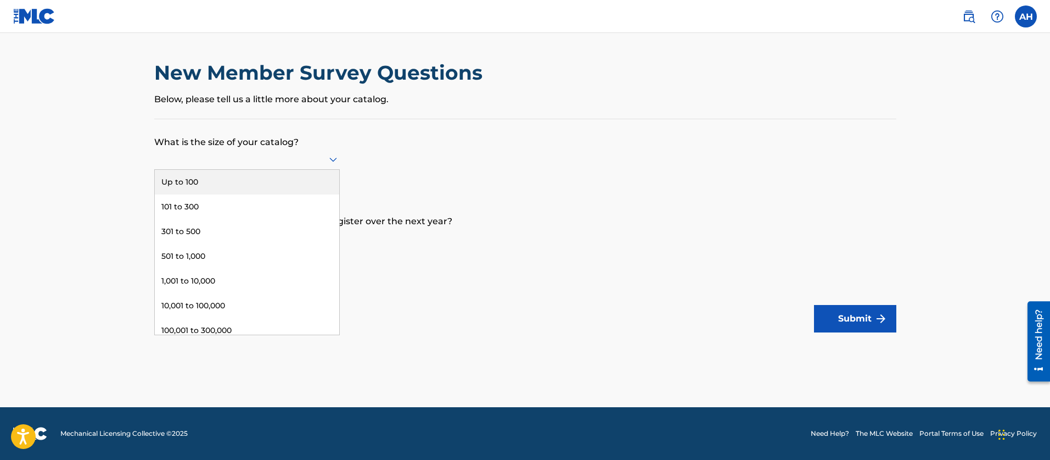
click at [282, 178] on div "Up to 100" at bounding box center [247, 182] width 185 height 25
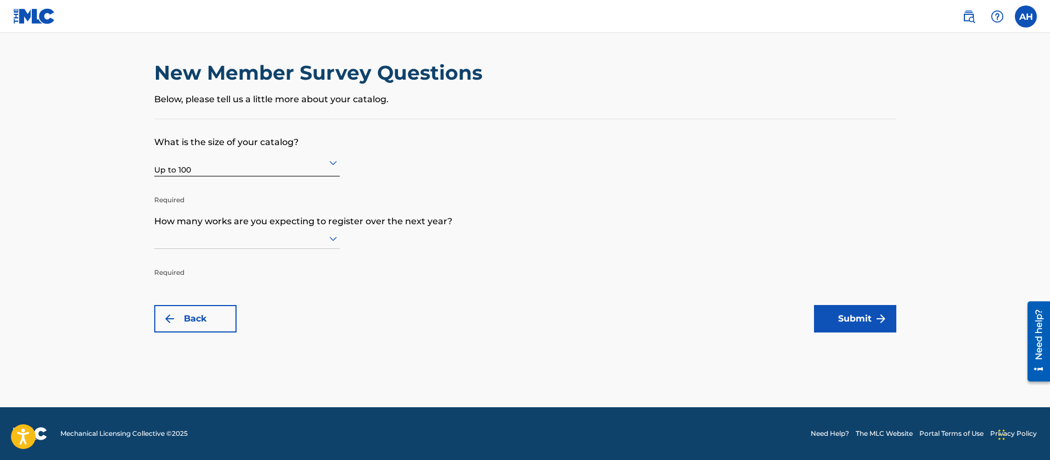
click at [336, 238] on icon at bounding box center [333, 239] width 8 height 4
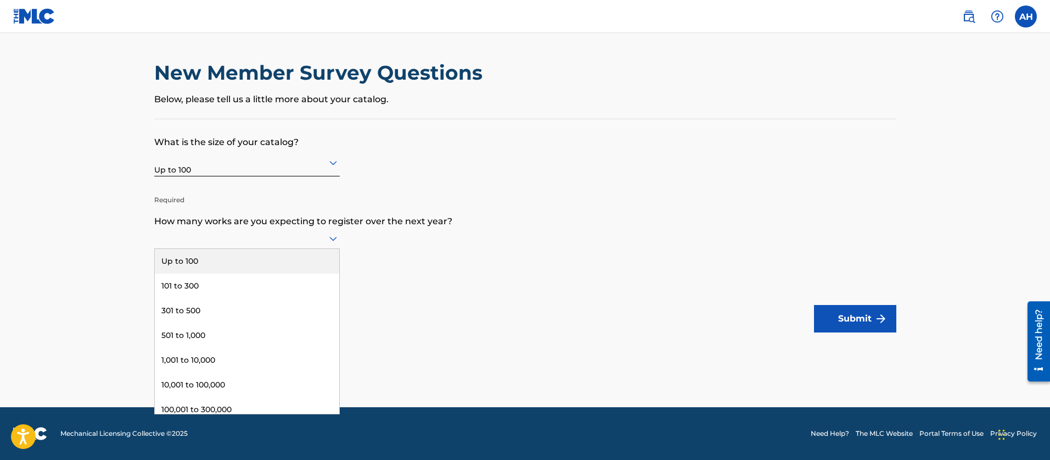
click at [288, 266] on div "Up to 100" at bounding box center [247, 261] width 185 height 25
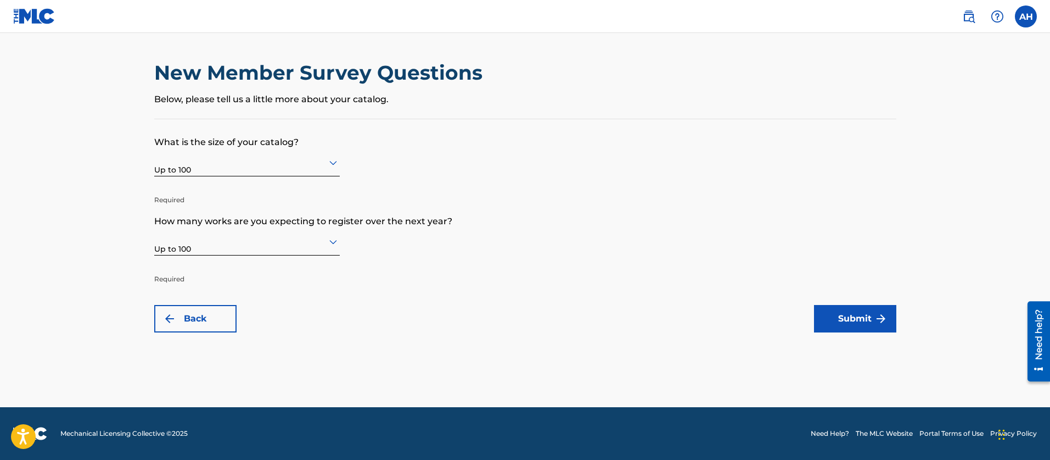
click at [864, 326] on button "Submit" at bounding box center [855, 318] width 82 height 27
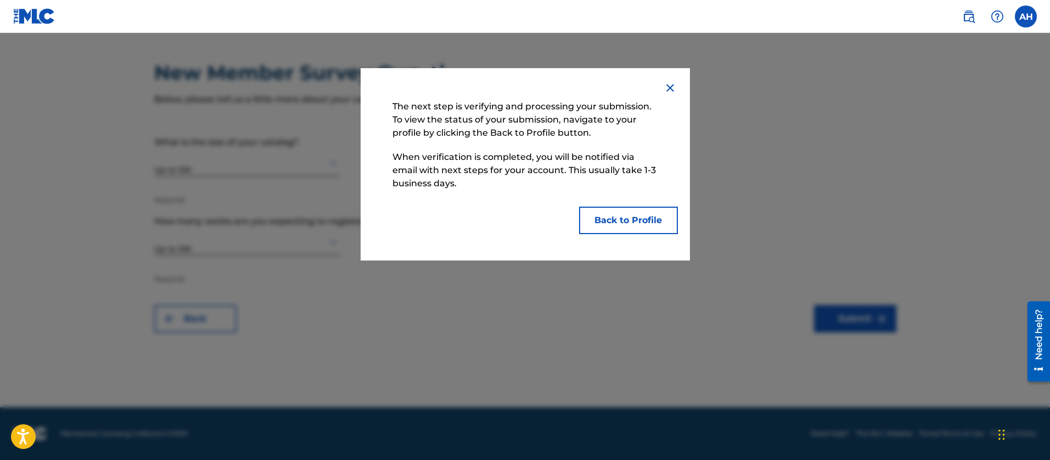
click at [641, 218] on button "Back to Profile" at bounding box center [628, 219] width 99 height 27
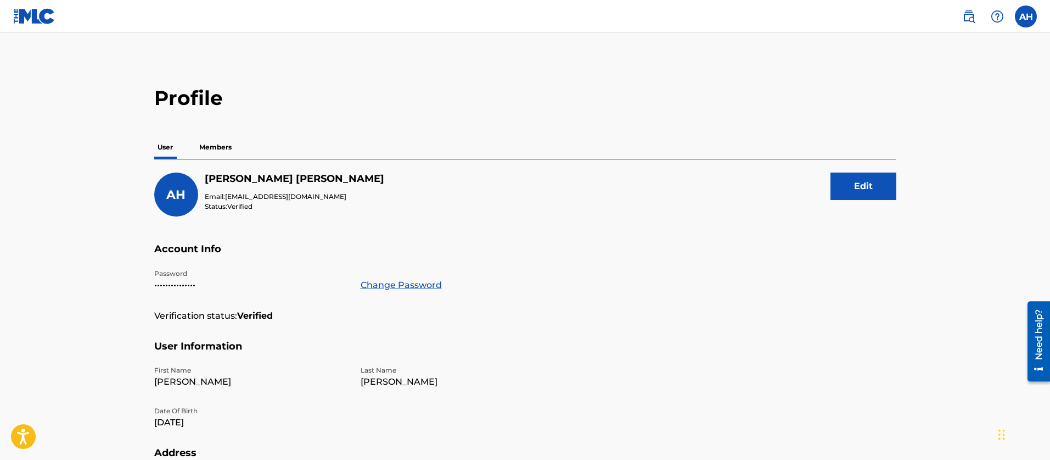
click at [236, 152] on div "User Members" at bounding box center [525, 147] width 742 height 23
click at [231, 149] on p "Members" at bounding box center [215, 147] width 39 height 23
